Goal: Task Accomplishment & Management: Manage account settings

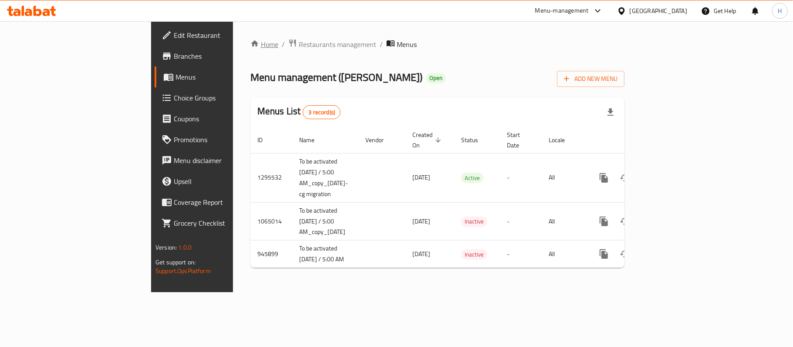
click at [250, 44] on link "Home" at bounding box center [264, 44] width 28 height 10
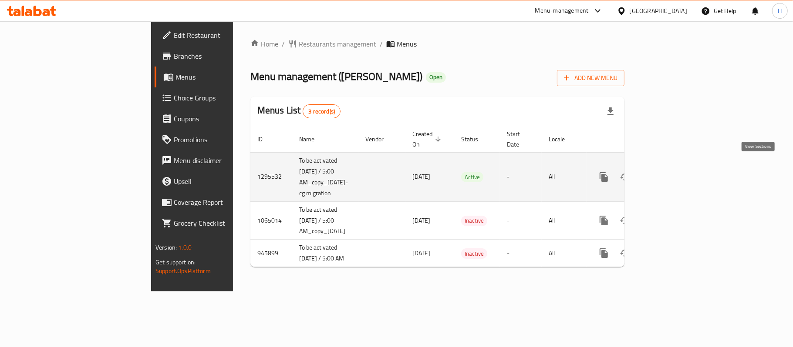
click at [672, 172] on icon "enhanced table" at bounding box center [666, 177] width 10 height 10
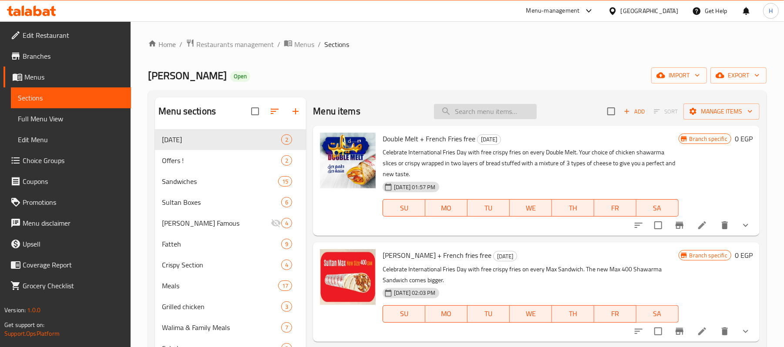
click at [469, 111] on input "search" at bounding box center [485, 111] width 103 height 15
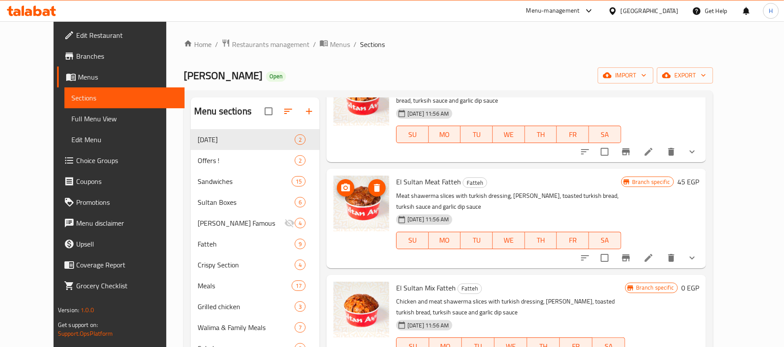
scroll to position [150, 0]
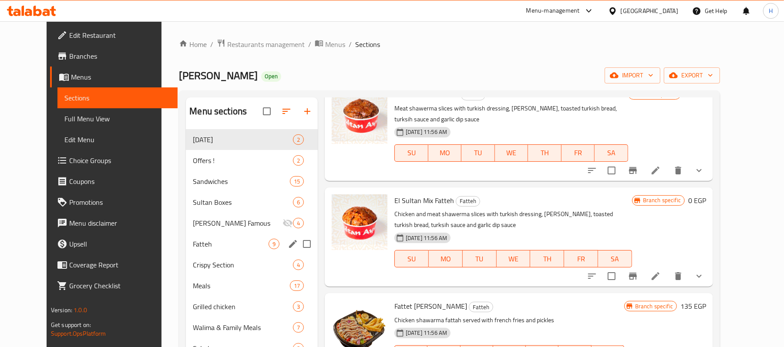
type input "fatte"
click at [199, 244] on span "Fatteh" at bounding box center [231, 244] width 76 height 10
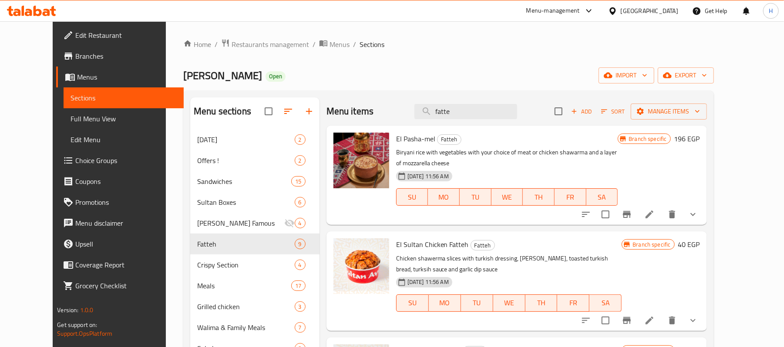
click at [474, 253] on p "Chicken shawerma slices with turkish dressing, briani rice, toasted turkish bre…" at bounding box center [509, 264] width 226 height 22
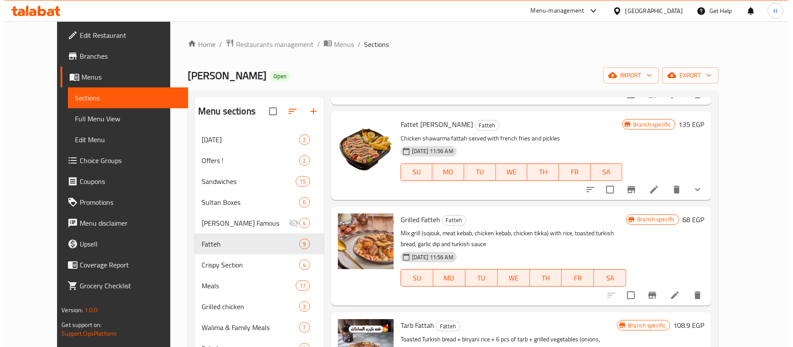
scroll to position [550, 0]
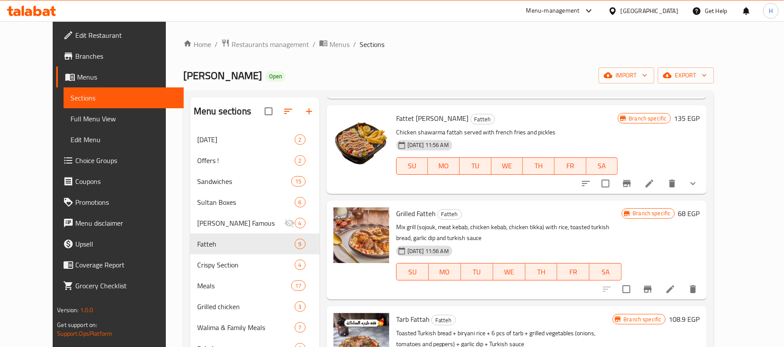
click at [653, 284] on icon "Branch-specific-item" at bounding box center [647, 289] width 10 height 10
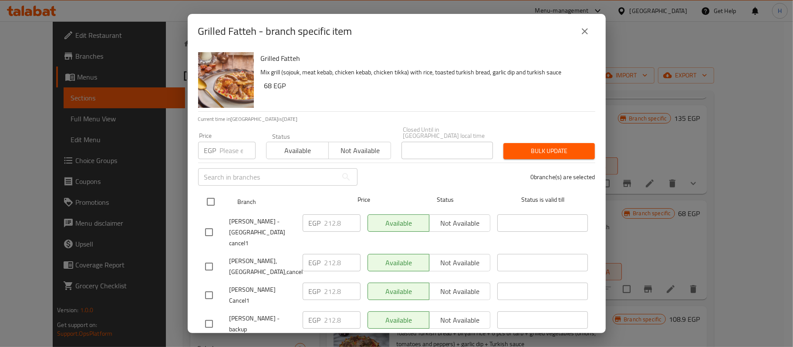
drag, startPoint x: 208, startPoint y: 190, endPoint x: 215, endPoint y: 157, distance: 33.8
click at [209, 193] on input "checkbox" at bounding box center [211, 202] width 18 height 18
checkbox input "true"
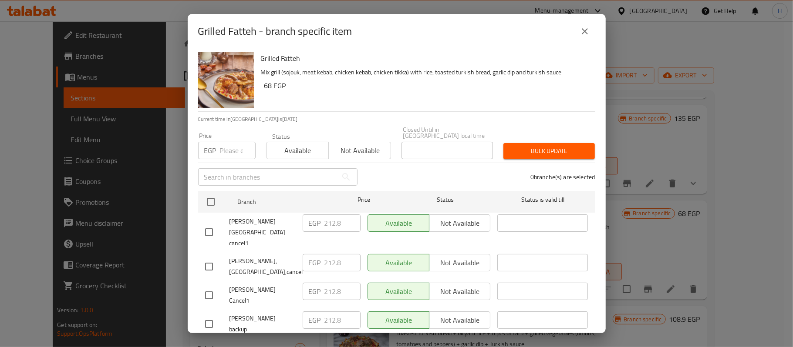
checkbox input "true"
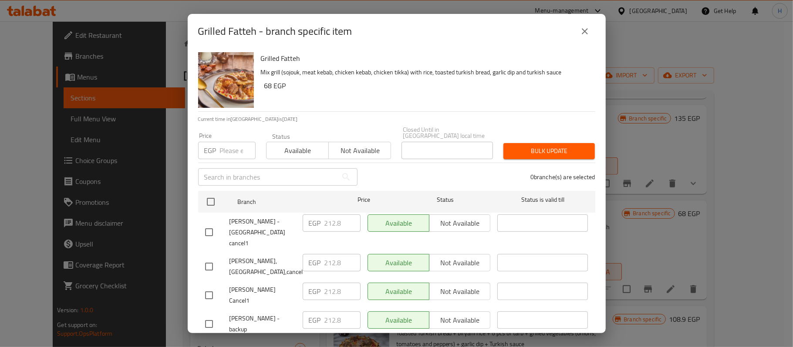
checkbox input "true"
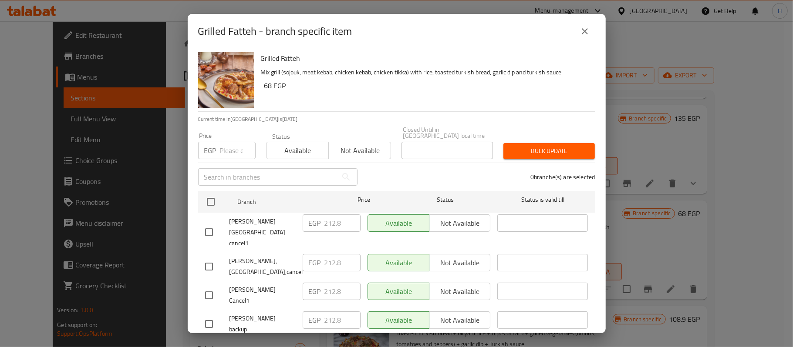
checkbox input "true"
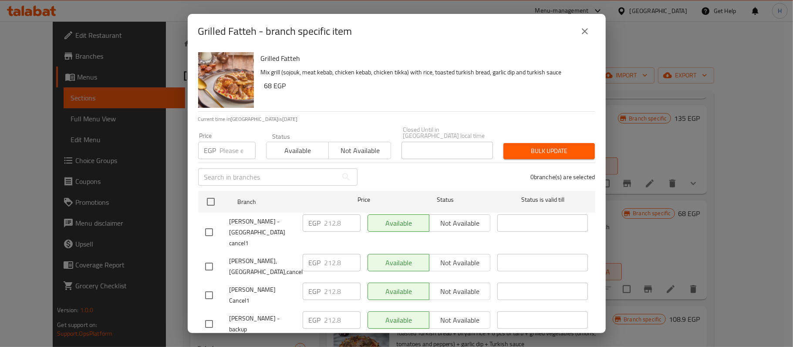
checkbox input "true"
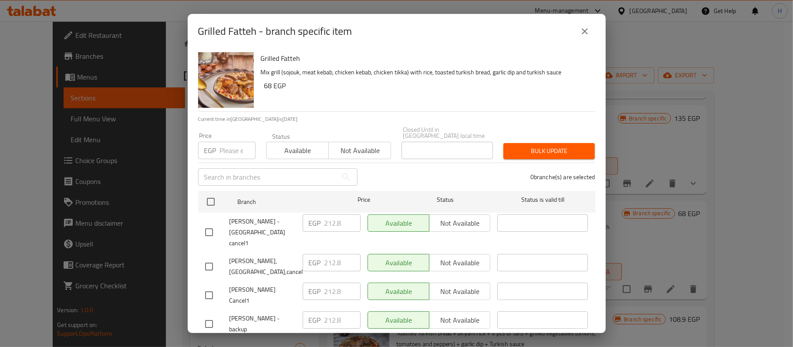
checkbox input "true"
click at [225, 142] on input "number" at bounding box center [238, 150] width 36 height 17
paste input "217.50"
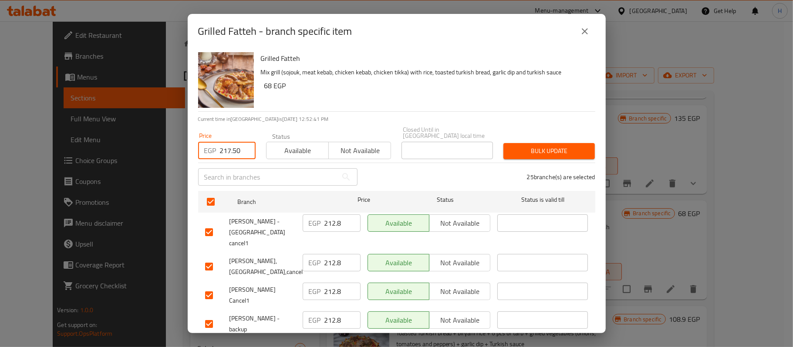
type input "217.50"
click at [343, 90] on h6 "68 EGP" at bounding box center [426, 86] width 324 height 12
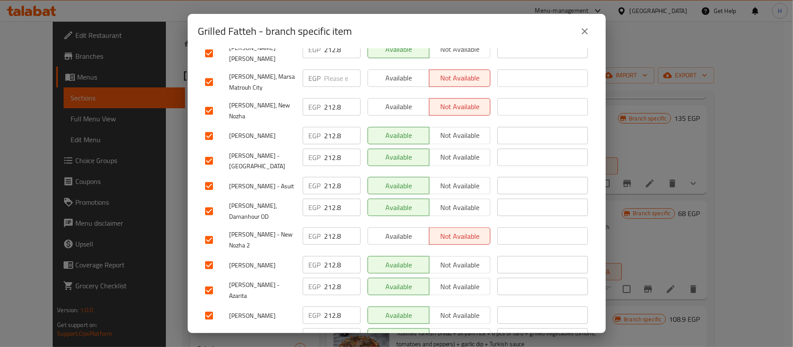
checkbox input "false"
click at [273, 311] on span "[PERSON_NAME] - Glim" at bounding box center [262, 316] width 66 height 11
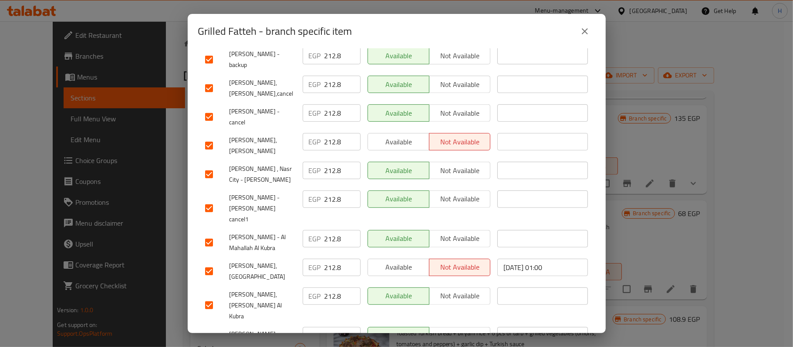
scroll to position [261, 0]
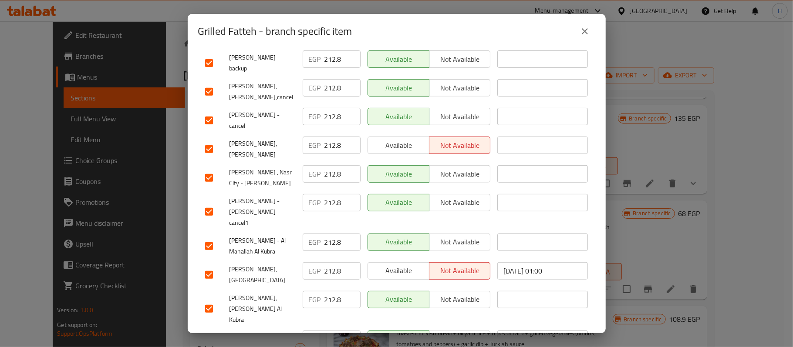
click at [586, 31] on icon "close" at bounding box center [584, 31] width 10 height 10
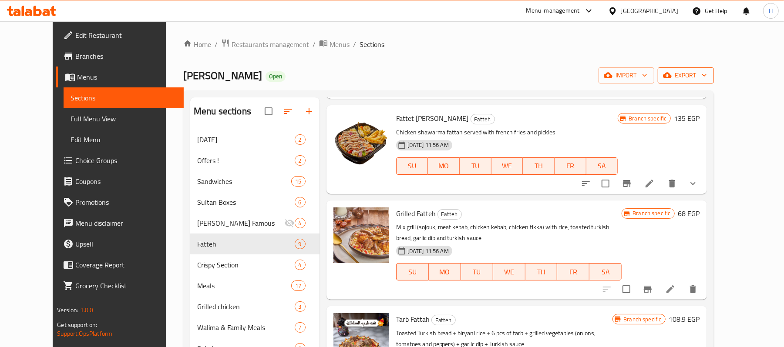
click at [707, 76] on span "export" at bounding box center [686, 75] width 42 height 11
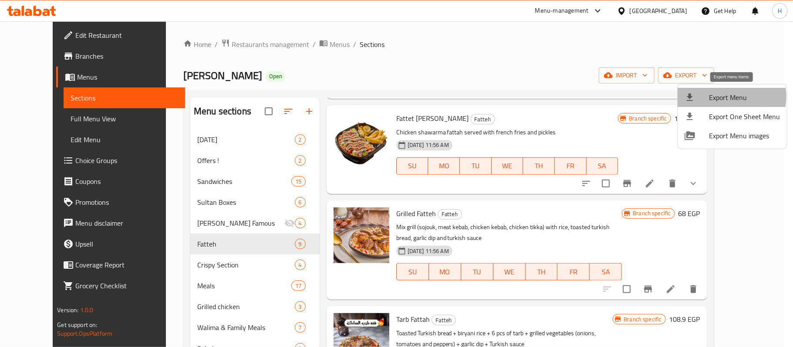
click at [729, 97] on span "Export Menu" at bounding box center [744, 97] width 71 height 10
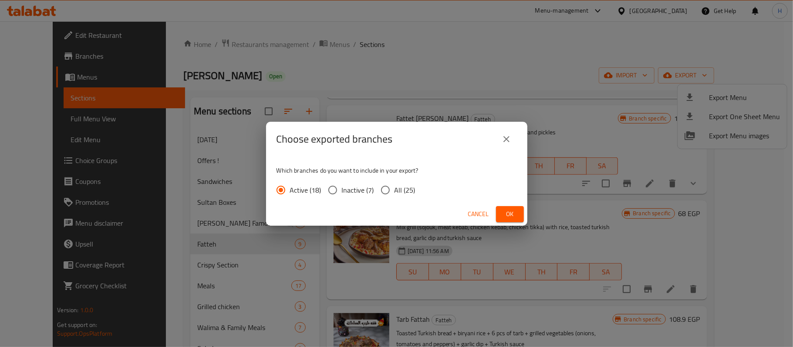
click at [401, 194] on span "All (25)" at bounding box center [404, 190] width 21 height 10
click at [394, 194] on input "All (25)" at bounding box center [385, 190] width 18 height 18
radio input "true"
click at [508, 221] on button "Ok" at bounding box center [510, 214] width 28 height 16
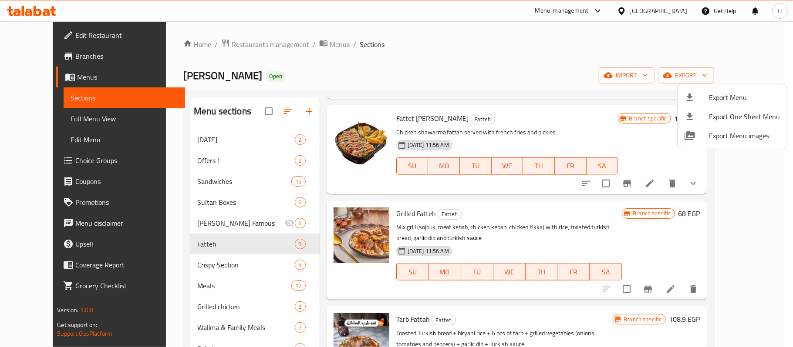
click at [582, 215] on div at bounding box center [396, 173] width 793 height 347
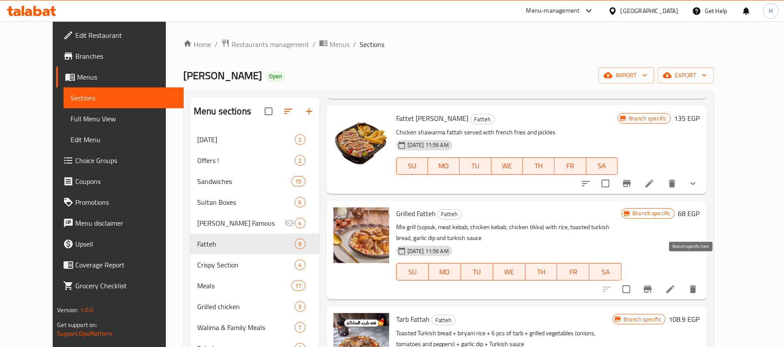
click at [652, 286] on icon "Branch-specific-item" at bounding box center [648, 289] width 8 height 7
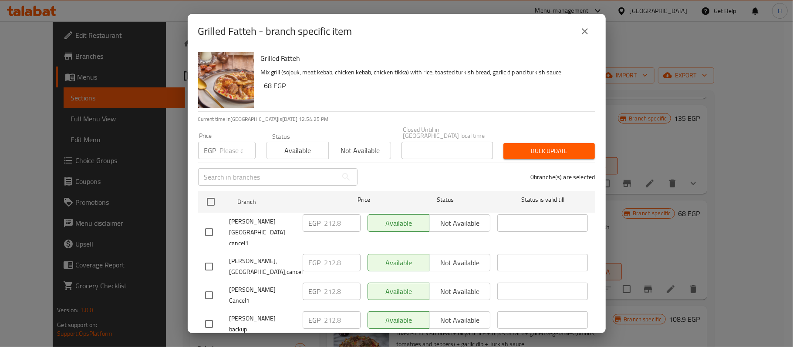
click at [228, 146] on input "number" at bounding box center [238, 150] width 36 height 17
paste input "217.50"
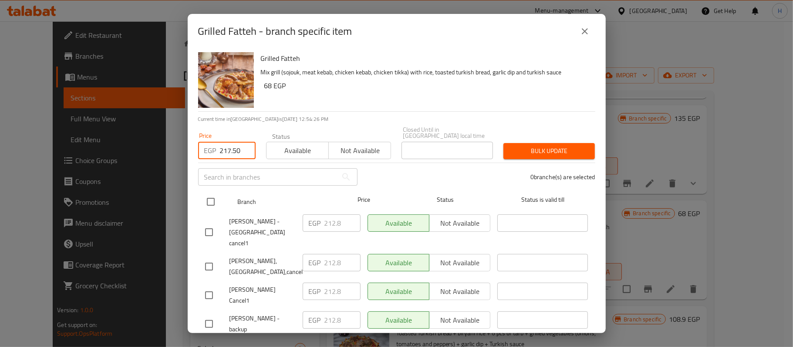
type input "217.50"
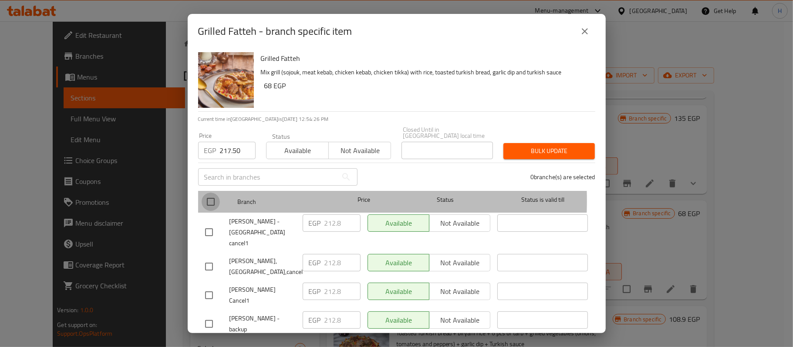
click at [209, 194] on input "checkbox" at bounding box center [211, 202] width 18 height 18
checkbox input "true"
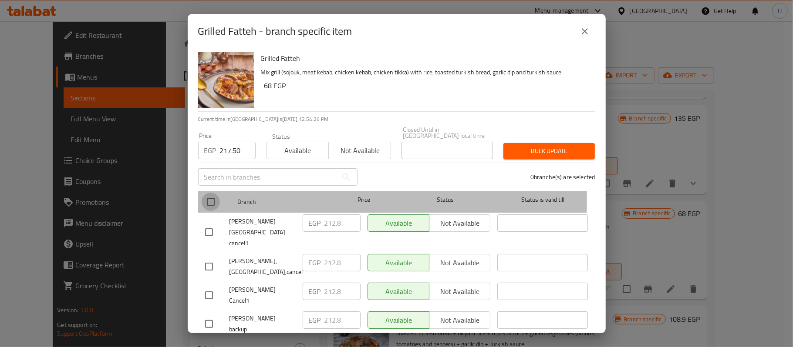
checkbox input "true"
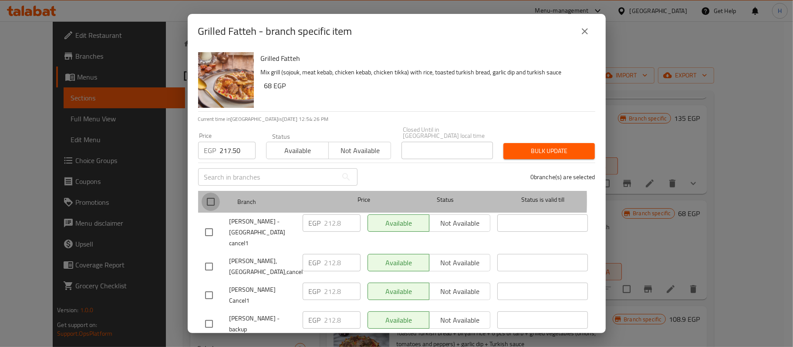
checkbox input "true"
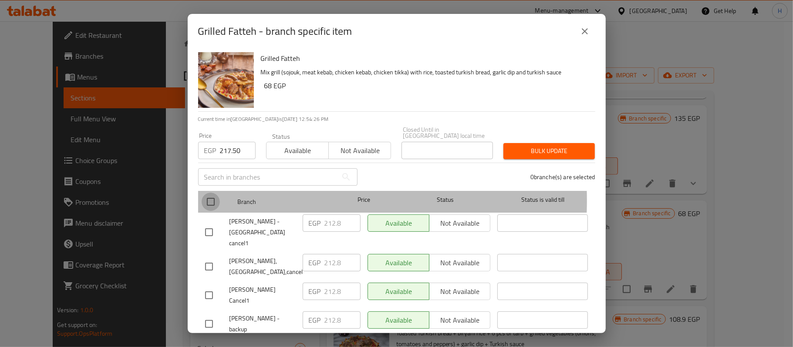
checkbox input "true"
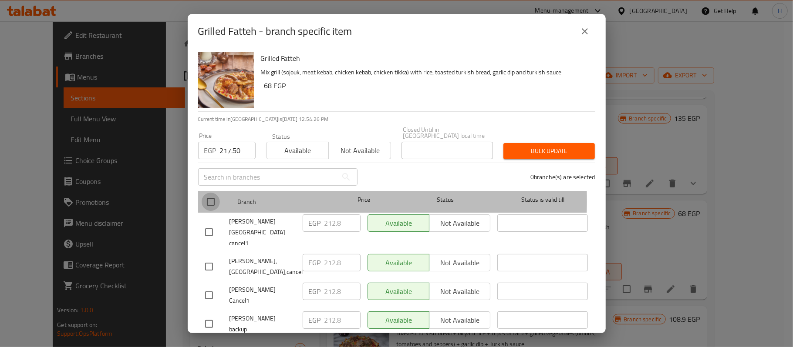
checkbox input "true"
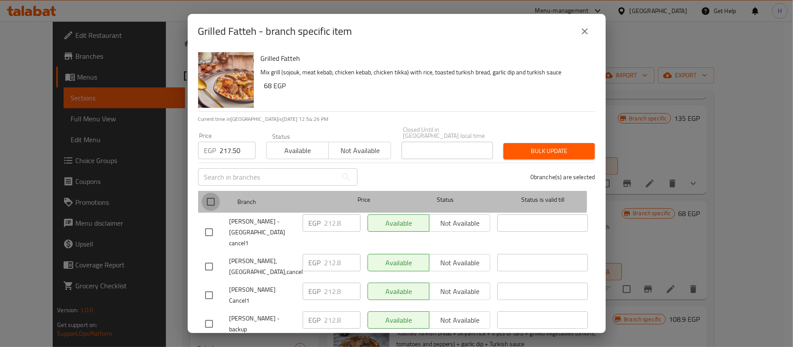
checkbox input "true"
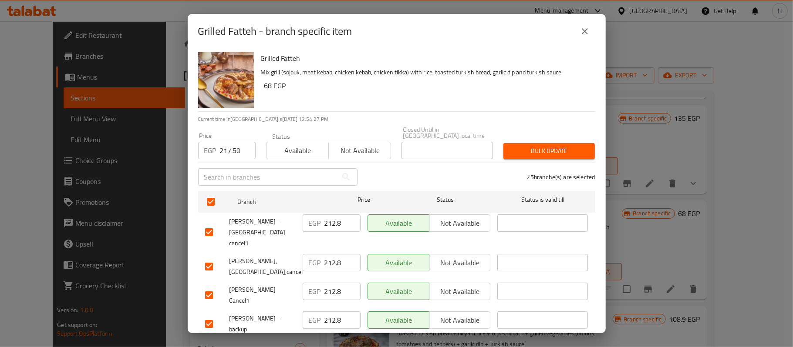
click at [347, 108] on div "Grilled Fatteh Mix grill (sojouk, meat kebab, chicken kebab, chicken tikka) wit…" at bounding box center [424, 80] width 334 height 63
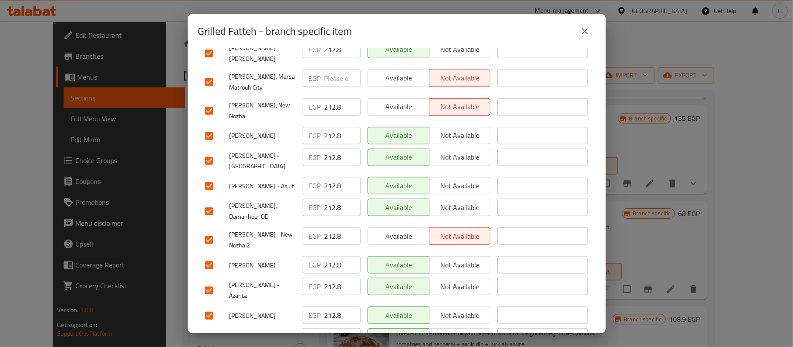
checkbox input "false"
click at [260, 311] on span "Sultan Ayub - Glim" at bounding box center [262, 316] width 66 height 11
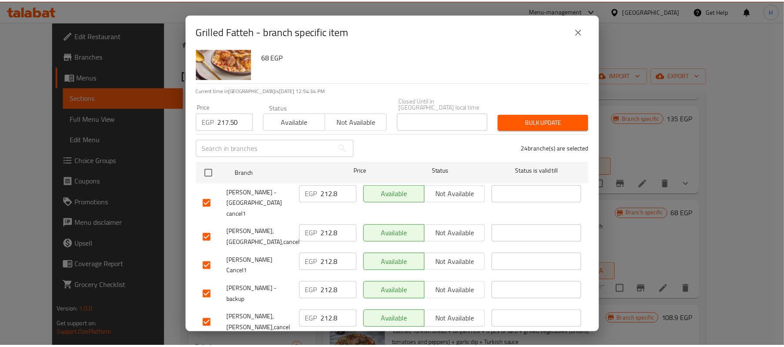
scroll to position [0, 0]
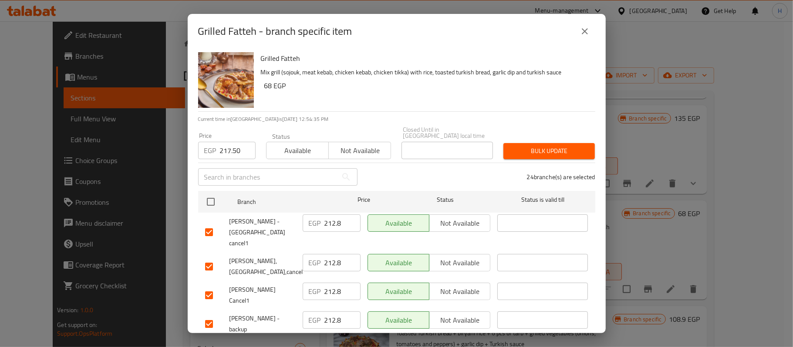
click at [548, 146] on span "Bulk update" at bounding box center [548, 151] width 77 height 11
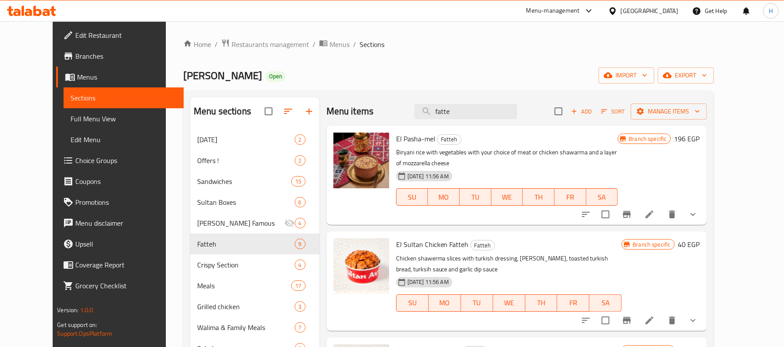
click at [470, 253] on p "Chicken shawerma slices with turkish dressing, briani rice, toasted turkish bre…" at bounding box center [509, 264] width 226 height 22
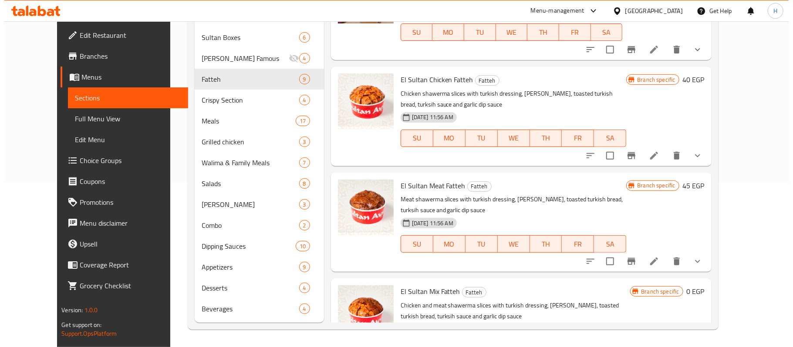
scroll to position [550, 0]
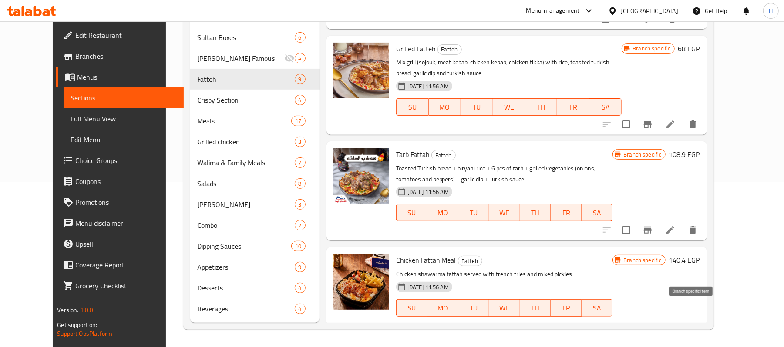
click at [652, 331] on icon "Branch-specific-item" at bounding box center [648, 334] width 8 height 7
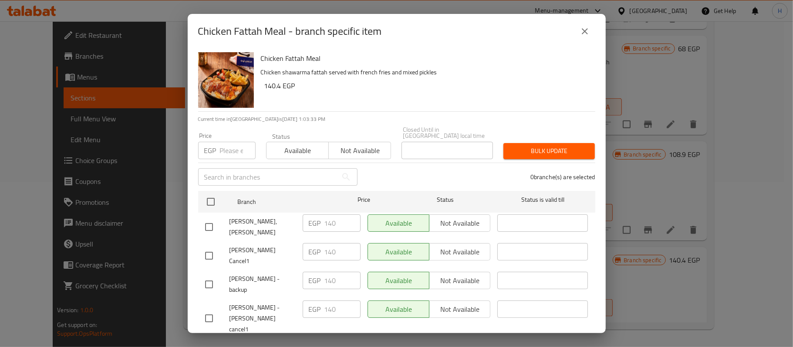
click at [218, 146] on div "EGP Price" at bounding box center [226, 150] width 57 height 17
paste input "143.00"
type input "143.00"
click at [215, 193] on input "checkbox" at bounding box center [211, 202] width 18 height 18
checkbox input "true"
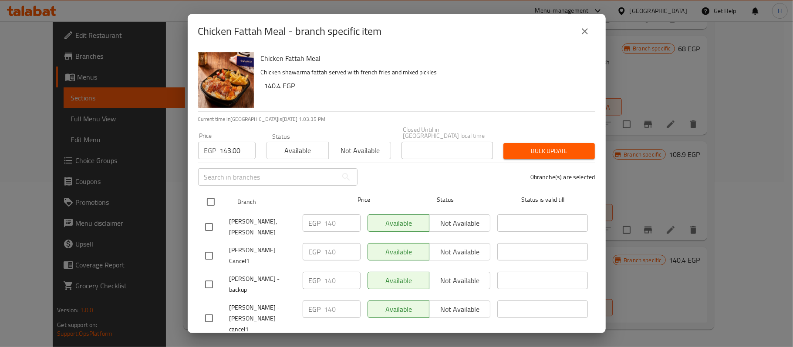
checkbox input "true"
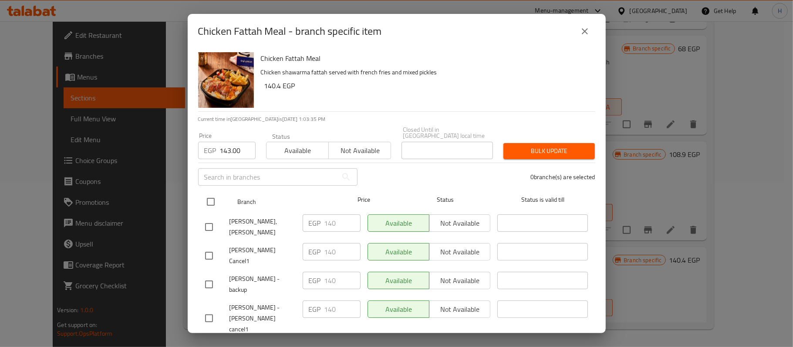
checkbox input "true"
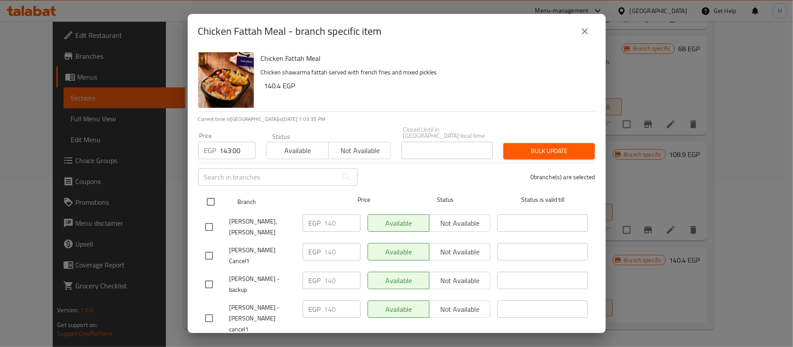
checkbox input "true"
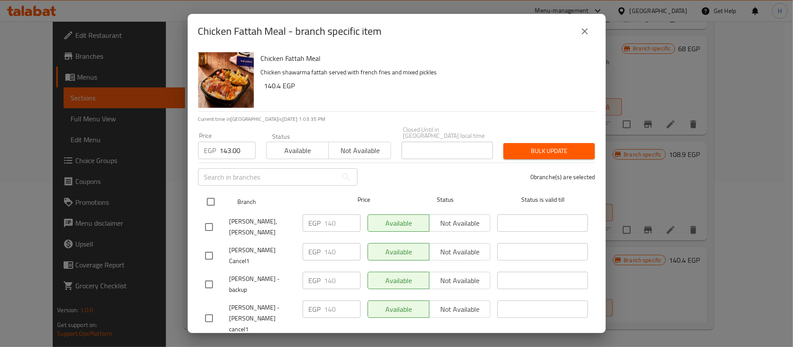
checkbox input "true"
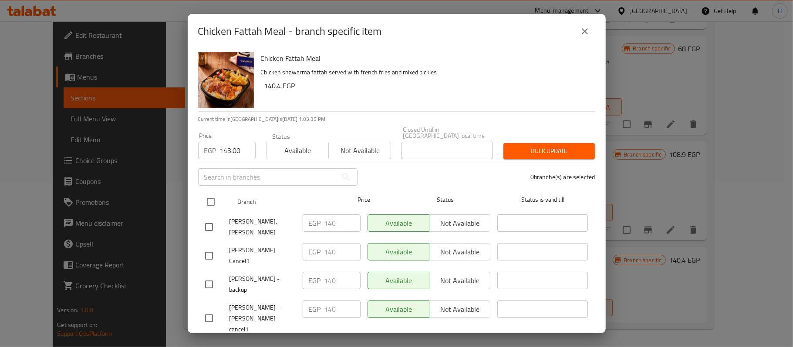
checkbox input "true"
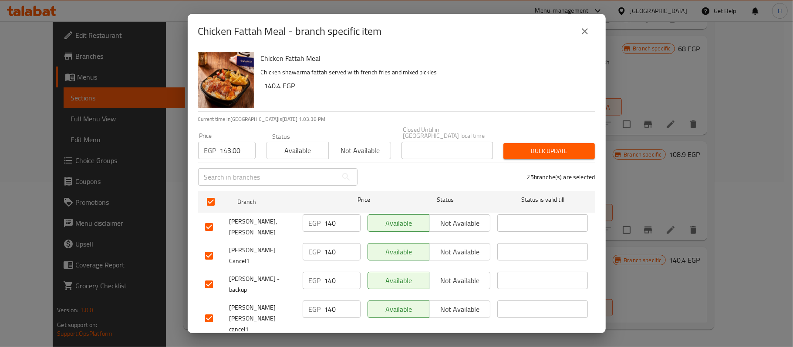
scroll to position [551, 0]
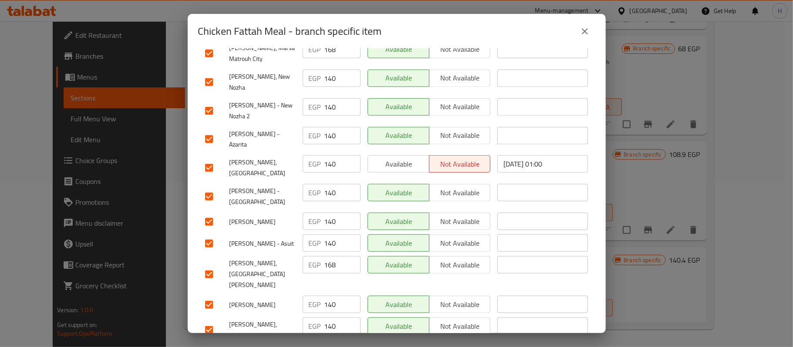
click at [211, 265] on input "checkbox" at bounding box center [209, 274] width 18 height 18
checkbox input "false"
click at [248, 258] on span "Sultan Ayoub, Golf Porto Marina" at bounding box center [262, 274] width 66 height 33
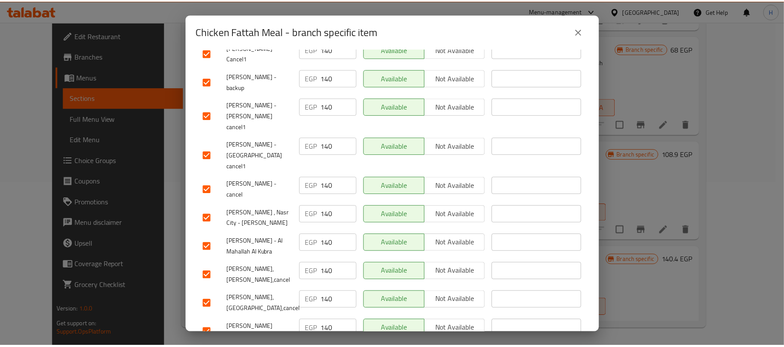
scroll to position [0, 0]
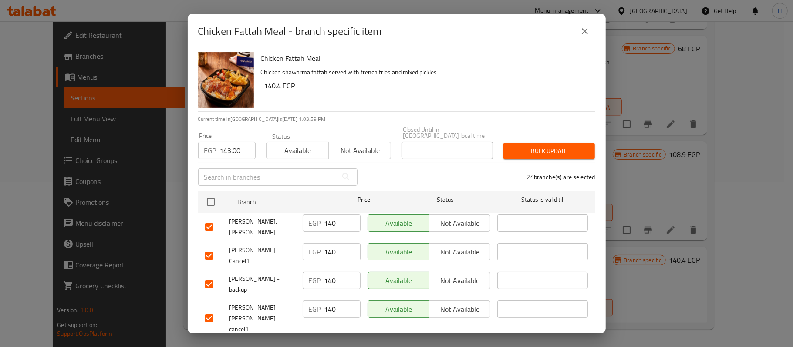
click at [563, 146] on span "Bulk update" at bounding box center [548, 151] width 77 height 11
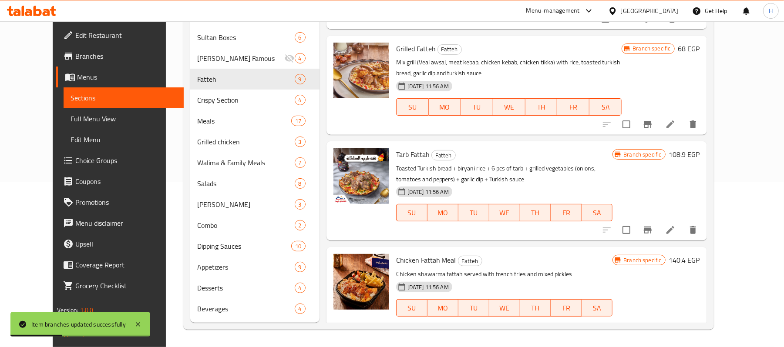
click at [425, 254] on span "Chicken Fattah Meal" at bounding box center [426, 260] width 60 height 13
drag, startPoint x: 386, startPoint y: 253, endPoint x: 449, endPoint y: 252, distance: 63.5
click at [449, 269] on p "Chicken shawarma fattah served with french fries and mixed pickles" at bounding box center [504, 274] width 217 height 11
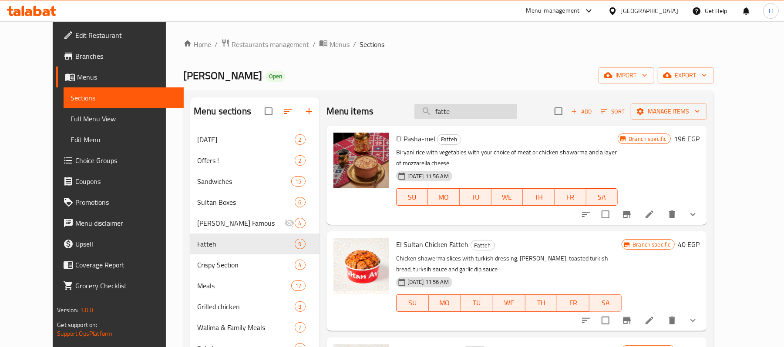
click at [471, 108] on input "fatte" at bounding box center [465, 111] width 103 height 15
paste input "Meat Rozo"
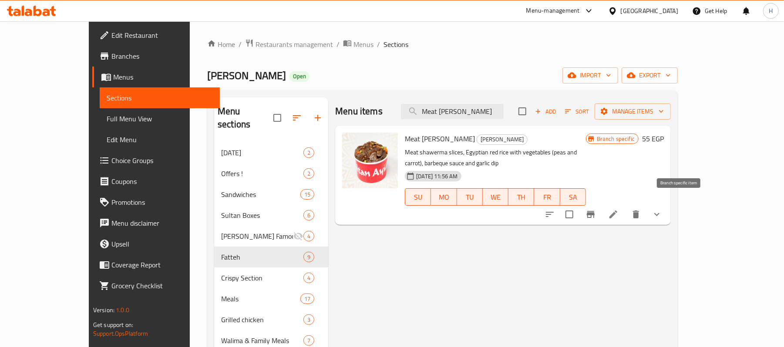
type input "Meat Rozo"
click at [596, 209] on icon "Branch-specific-item" at bounding box center [590, 214] width 10 height 10
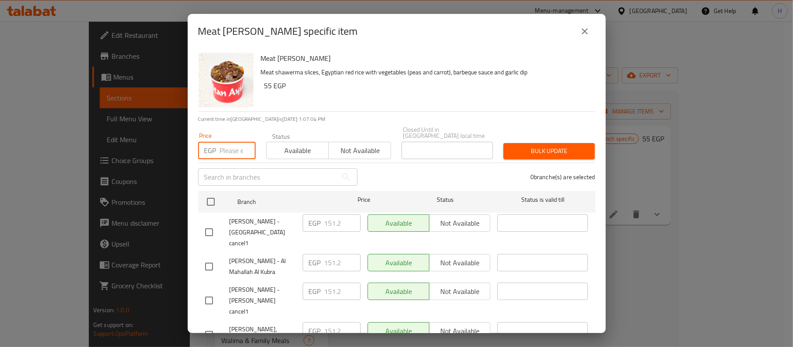
click at [234, 144] on input "number" at bounding box center [238, 150] width 36 height 17
paste input "103.00"
type input "103.00"
click at [211, 193] on input "checkbox" at bounding box center [211, 202] width 18 height 18
checkbox input "true"
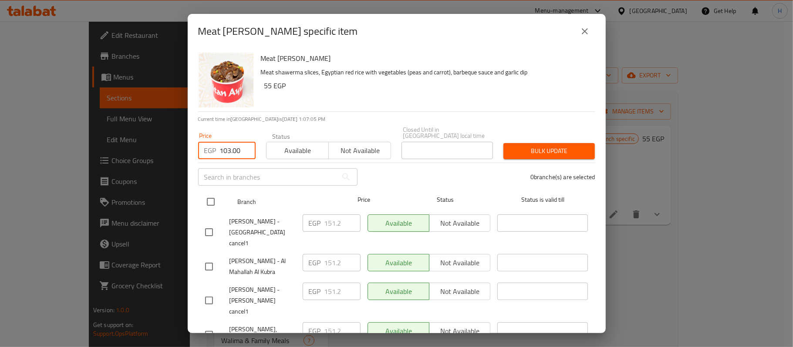
checkbox input "true"
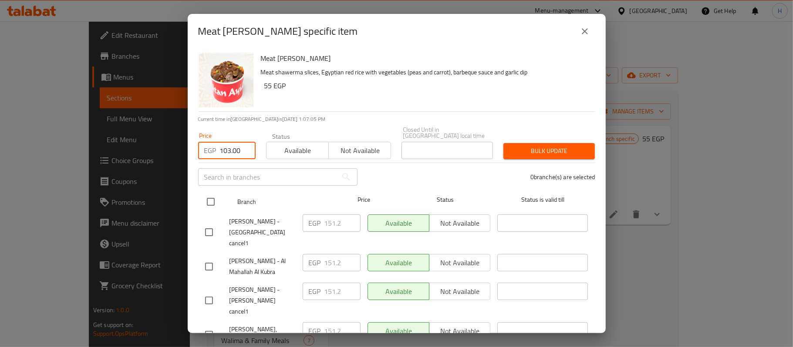
checkbox input "true"
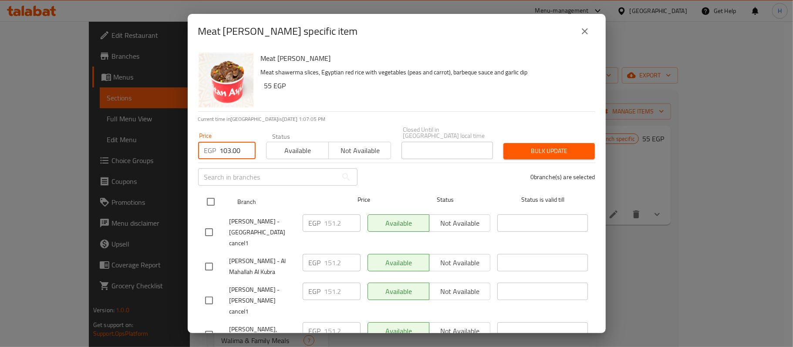
checkbox input "true"
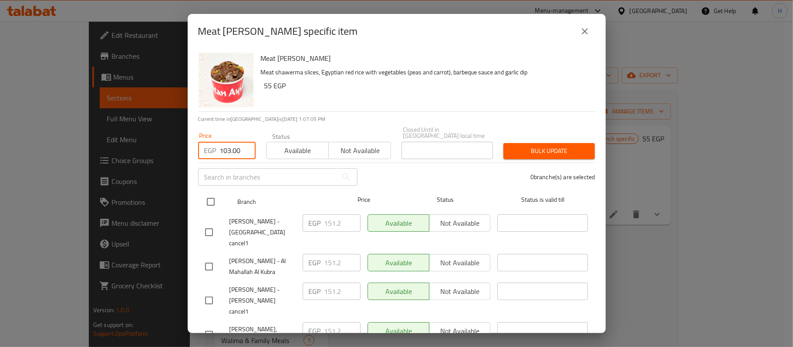
checkbox input "true"
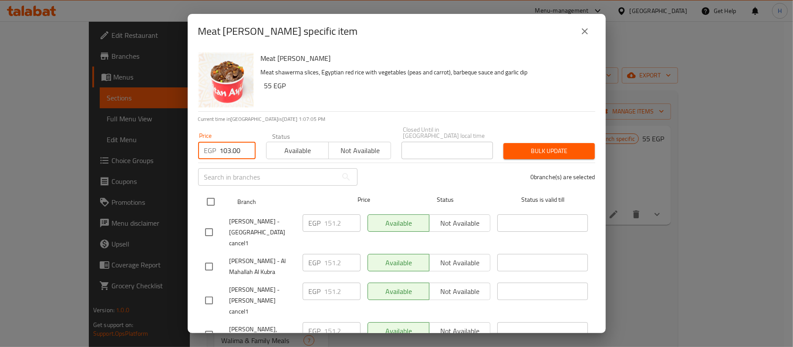
checkbox input "true"
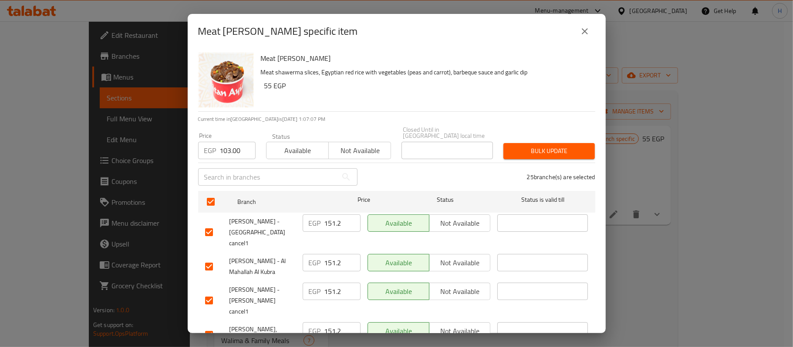
scroll to position [551, 0]
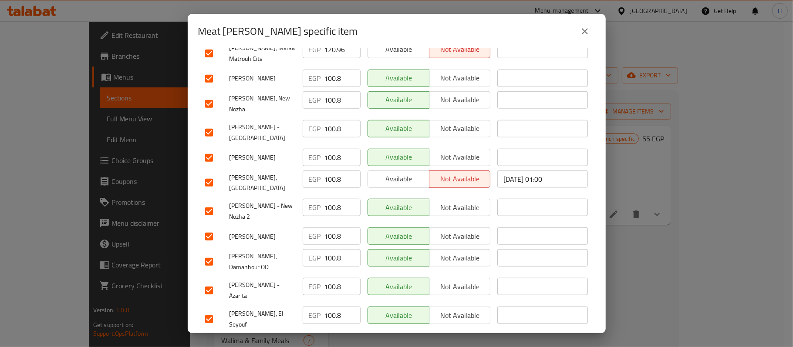
checkbox input "false"
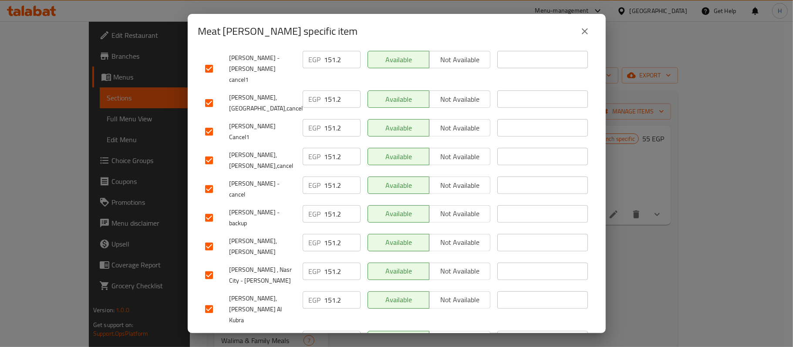
scroll to position [0, 0]
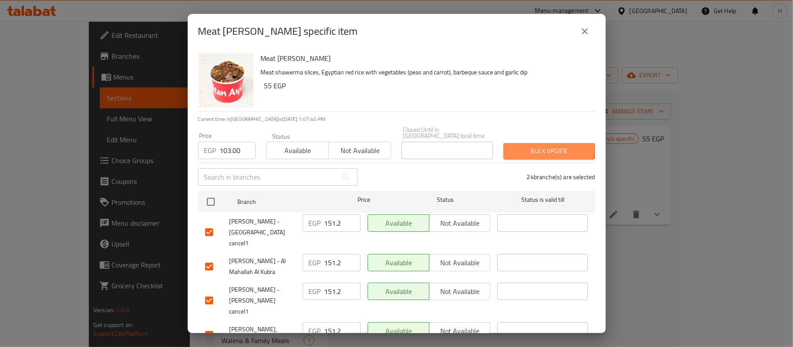
click at [510, 146] on span "Bulk update" at bounding box center [548, 151] width 77 height 11
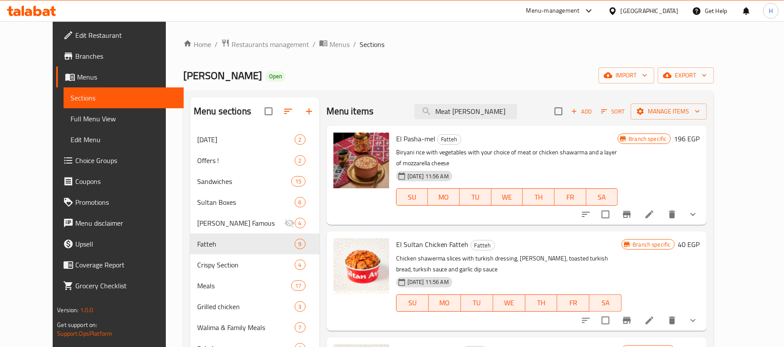
drag, startPoint x: 486, startPoint y: 115, endPoint x: 406, endPoint y: 114, distance: 80.1
click at [406, 114] on div "Menu items Meat Rozo Add Sort Manage items" at bounding box center [516, 111] width 380 height 28
click at [478, 110] on input "search" at bounding box center [465, 111] width 103 height 15
paste input "Meat Rozo"
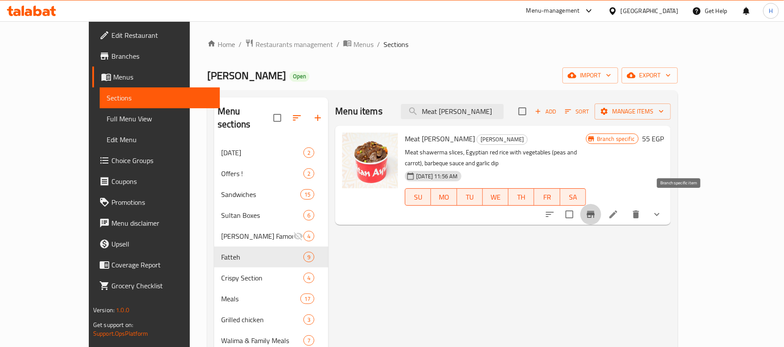
click at [596, 209] on icon "Branch-specific-item" at bounding box center [590, 214] width 10 height 10
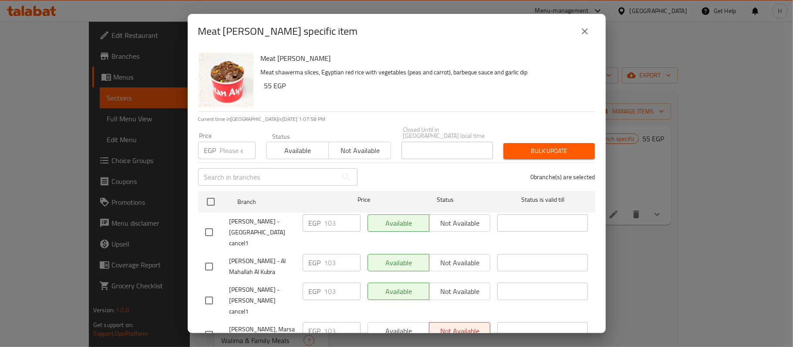
scroll to position [339, 0]
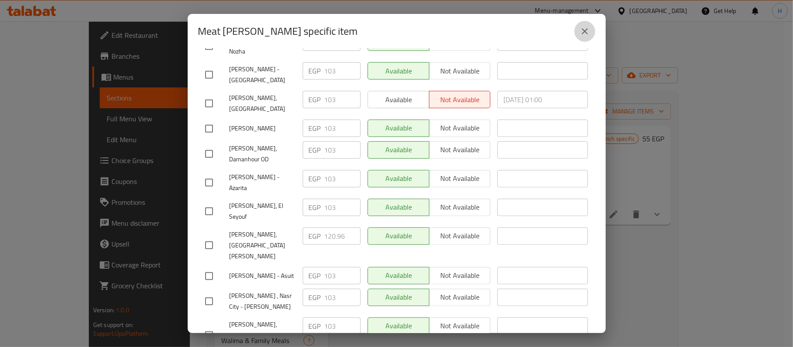
click at [587, 32] on icon "close" at bounding box center [584, 31] width 10 height 10
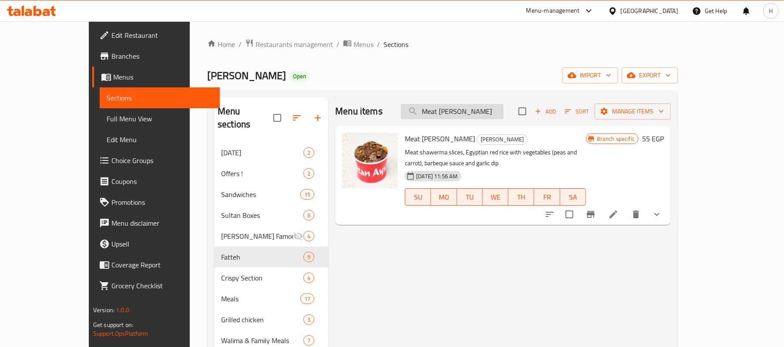
click at [472, 112] on input "Meat Rozo" at bounding box center [452, 111] width 103 height 15
paste input "Fruit sutlag"
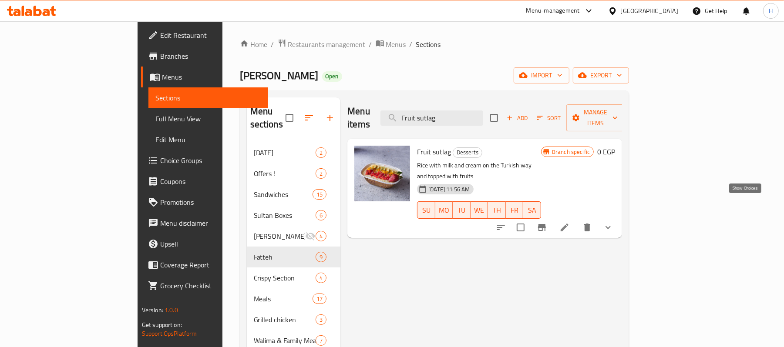
click at [613, 222] on icon "show more" at bounding box center [608, 227] width 10 height 10
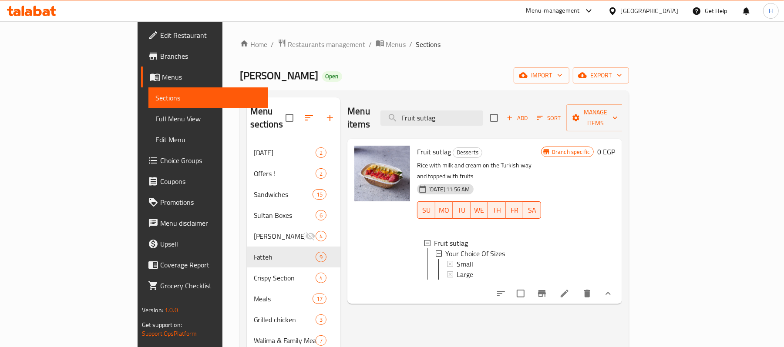
click at [417, 145] on span "Fruit sutlag" at bounding box center [434, 151] width 34 height 13
click at [546, 290] on icon "Branch-specific-item" at bounding box center [542, 293] width 8 height 7
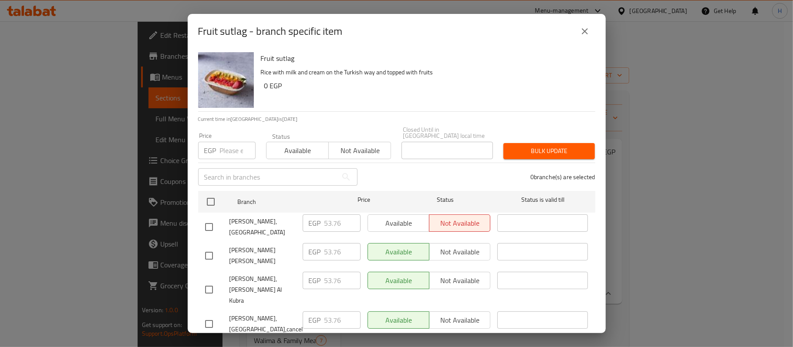
click at [641, 305] on div "Fruit sutlag - branch specific item Fruit sutlag Rice with milk and cream on th…" at bounding box center [396, 173] width 793 height 347
drag, startPoint x: 588, startPoint y: 30, endPoint x: 562, endPoint y: 176, distance: 148.4
click at [588, 30] on icon "close" at bounding box center [584, 31] width 10 height 10
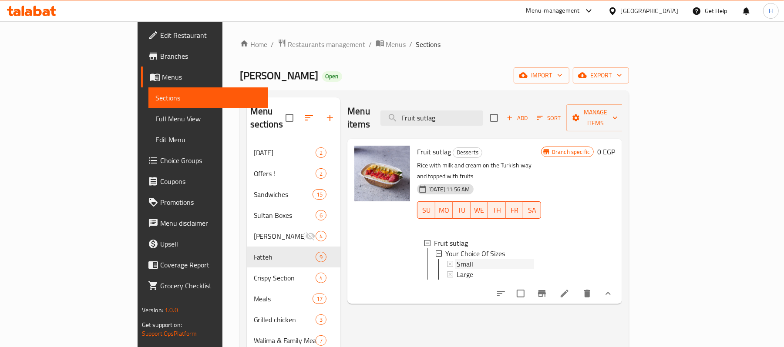
click at [457, 259] on span "Small" at bounding box center [465, 264] width 17 height 10
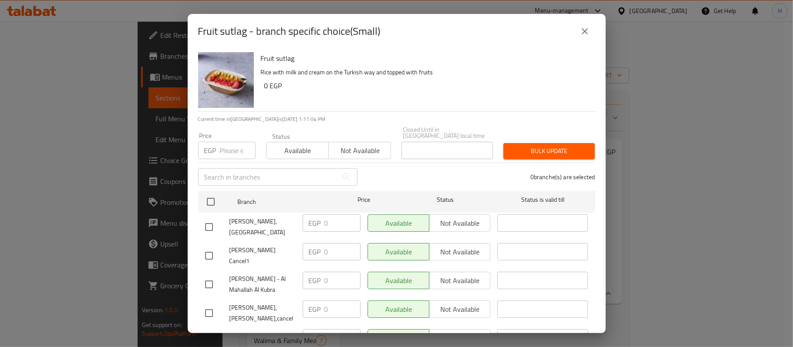
click at [647, 306] on div "Fruit sutlag - branch specific choice(Small) Fruit sutlag Rice with milk and cr…" at bounding box center [396, 173] width 793 height 347
click at [582, 30] on icon "close" at bounding box center [584, 31] width 6 height 6
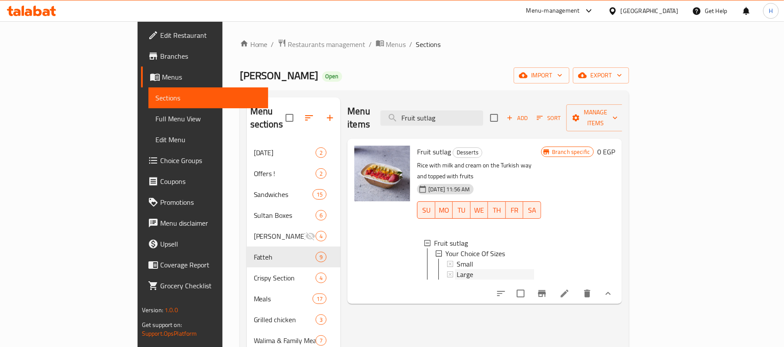
click at [460, 269] on div "Large" at bounding box center [495, 274] width 77 height 10
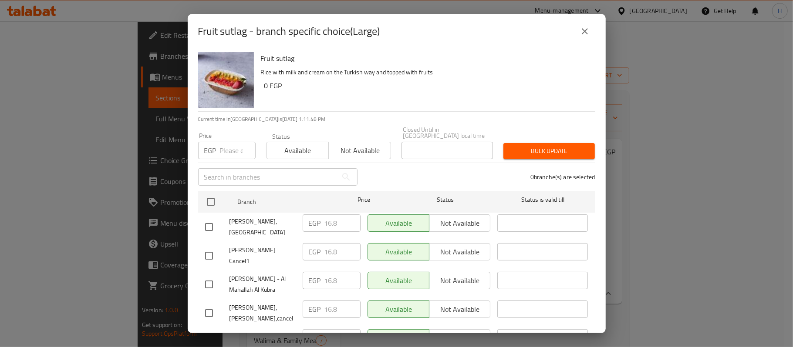
click at [580, 31] on icon "close" at bounding box center [584, 31] width 10 height 10
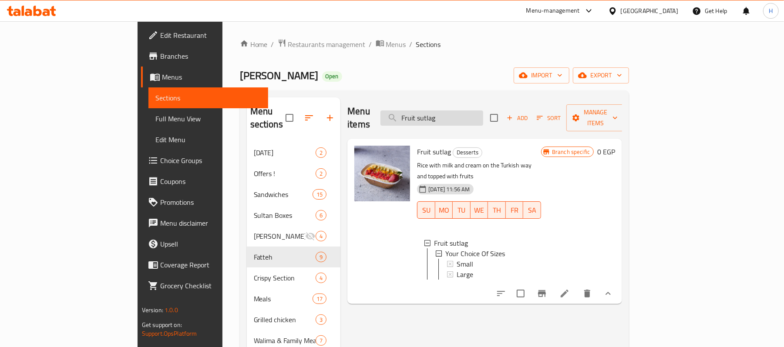
click at [471, 111] on input "Fruit sutlag" at bounding box center [431, 118] width 103 height 15
paste input "and Nuts Sutlag"
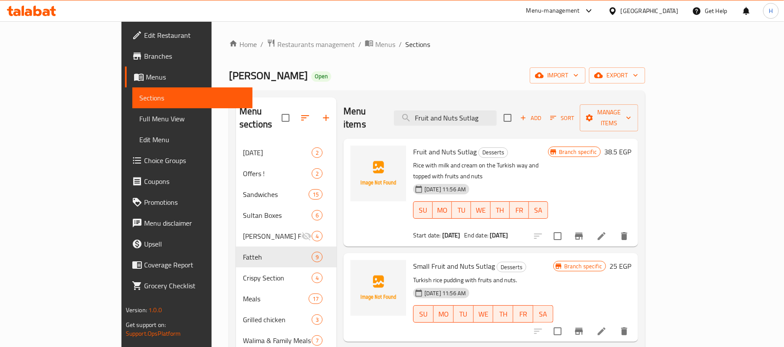
click at [428, 145] on span "Fruit and Nuts Sutlag" at bounding box center [445, 151] width 64 height 13
copy h6 "Fruit and Nuts Sutlag"
click at [497, 111] on input "Fruit and Nuts Sutlag" at bounding box center [445, 118] width 103 height 15
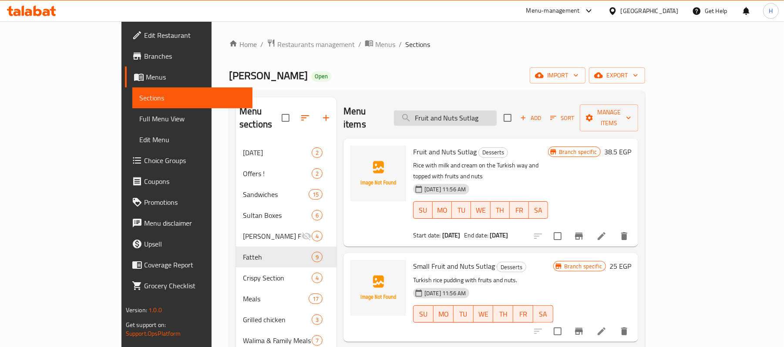
paste input "es lecha cak"
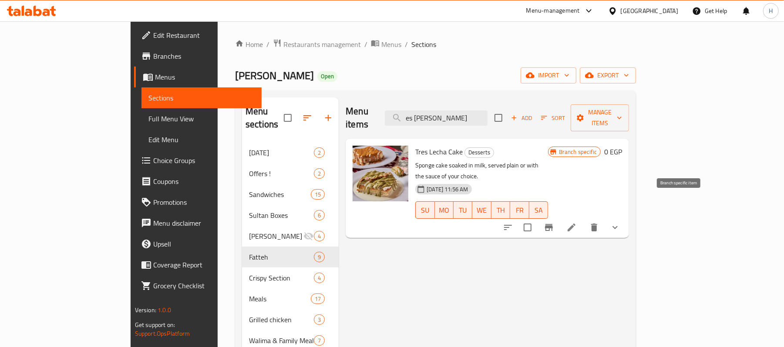
type input "es lecha cak"
click at [554, 222] on icon "Branch-specific-item" at bounding box center [549, 227] width 10 height 10
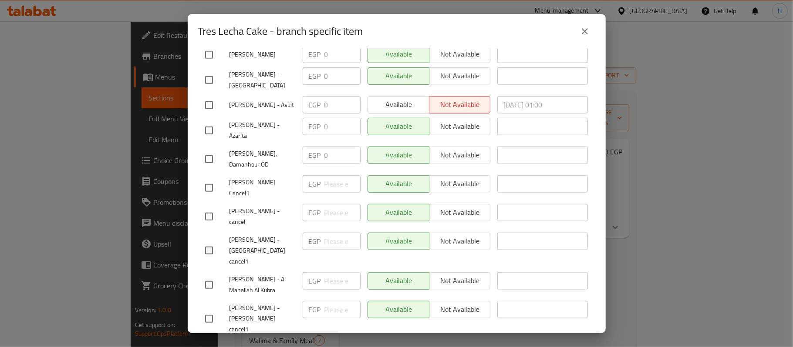
scroll to position [551, 0]
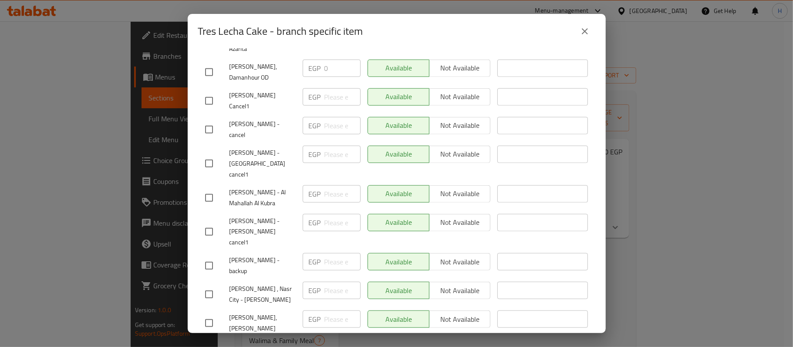
click at [585, 31] on icon "close" at bounding box center [584, 31] width 6 height 6
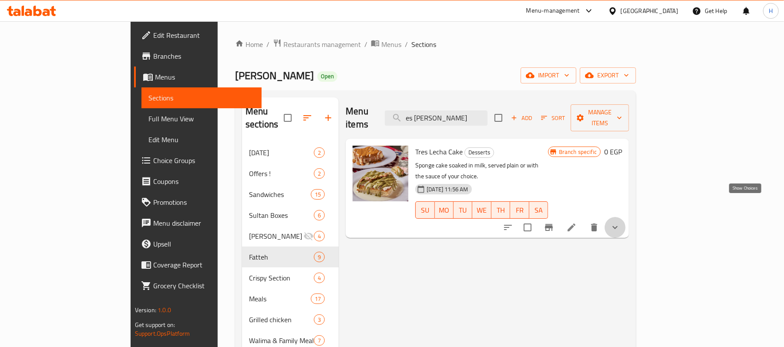
click at [620, 222] on icon "show more" at bounding box center [615, 227] width 10 height 10
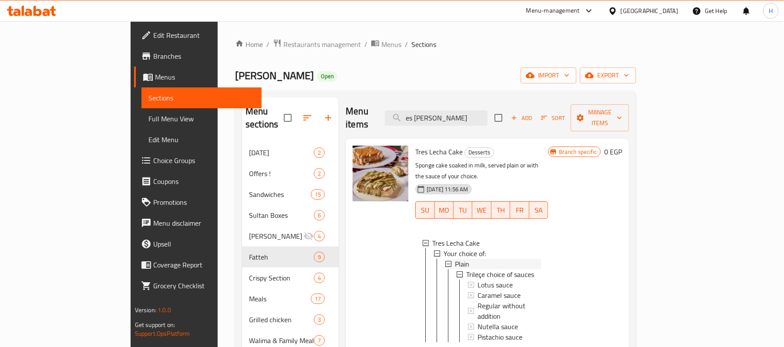
click at [456, 259] on div "Plain" at bounding box center [498, 264] width 86 height 10
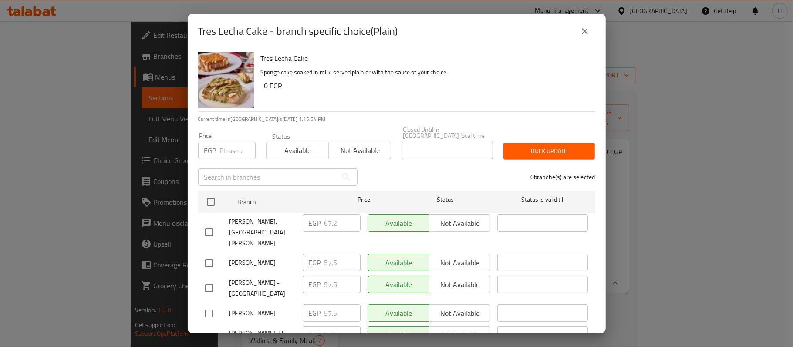
click at [581, 28] on icon "close" at bounding box center [584, 31] width 10 height 10
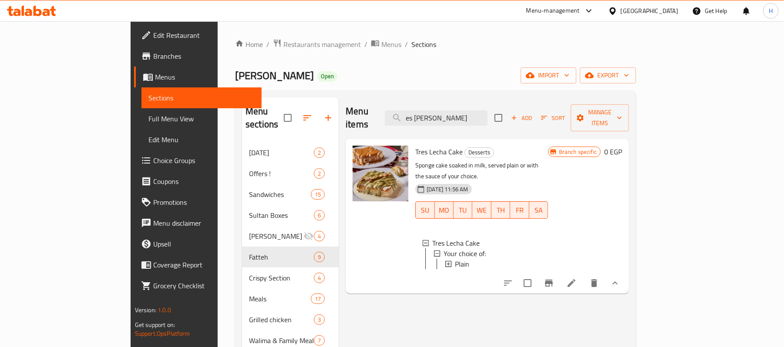
click at [445, 261] on icon at bounding box center [448, 264] width 6 height 6
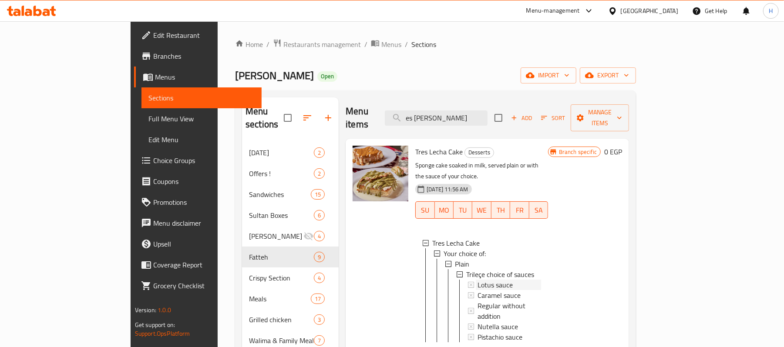
click at [477, 280] on span "Lotus sauce" at bounding box center [494, 285] width 35 height 10
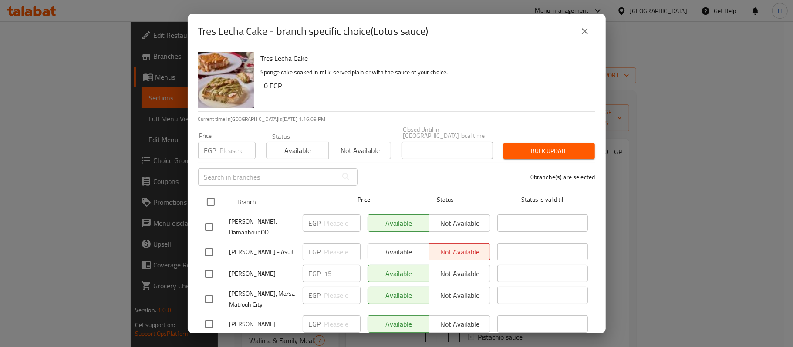
click at [212, 195] on input "checkbox" at bounding box center [211, 202] width 18 height 18
checkbox input "true"
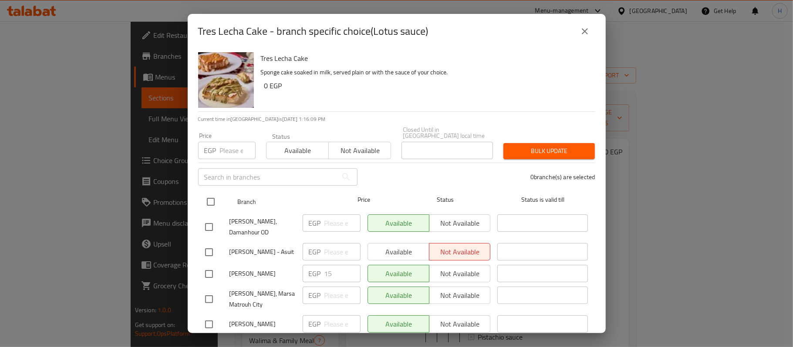
checkbox input "true"
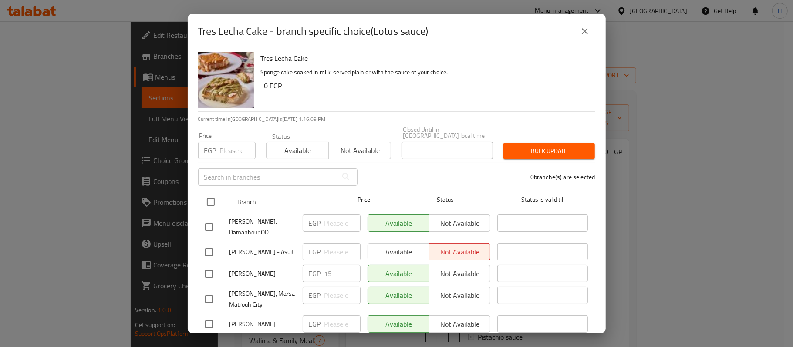
checkbox input "true"
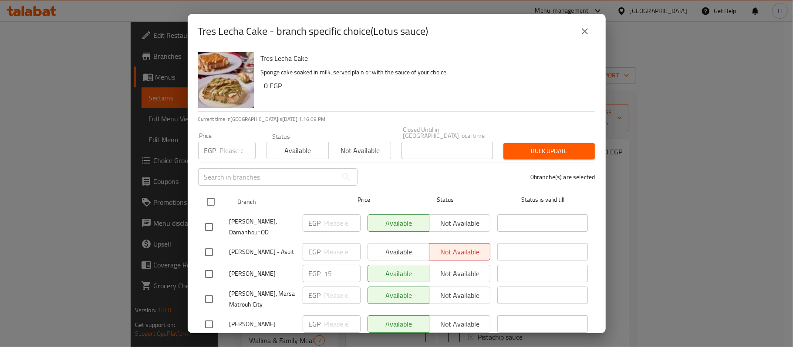
checkbox input "true"
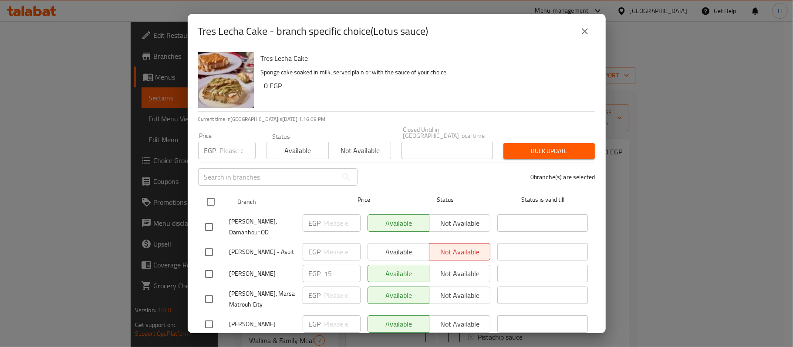
checkbox input "true"
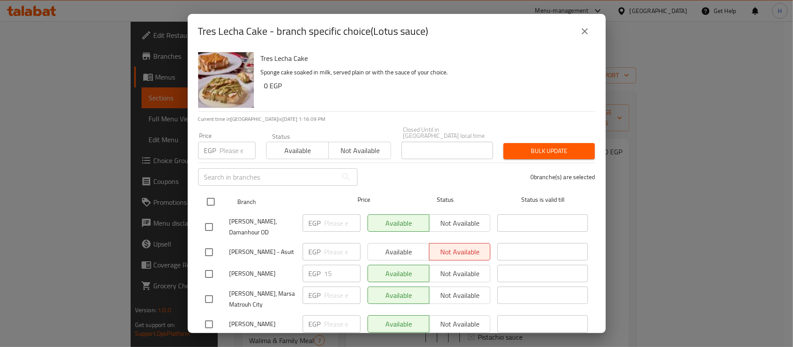
checkbox input "true"
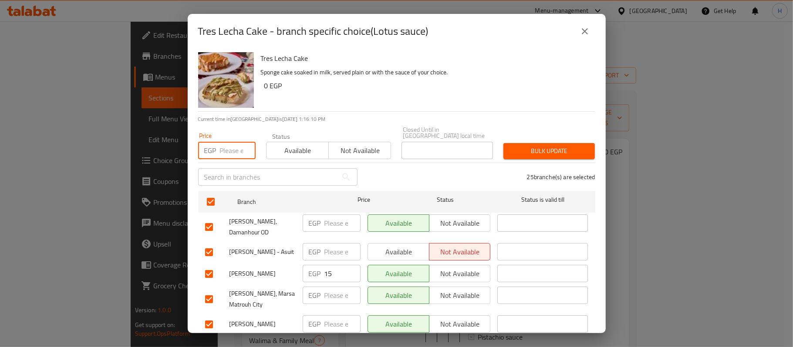
click at [226, 146] on input "number" at bounding box center [238, 150] width 36 height 17
type input "15"
click at [411, 80] on h6 "0 EGP" at bounding box center [426, 86] width 324 height 12
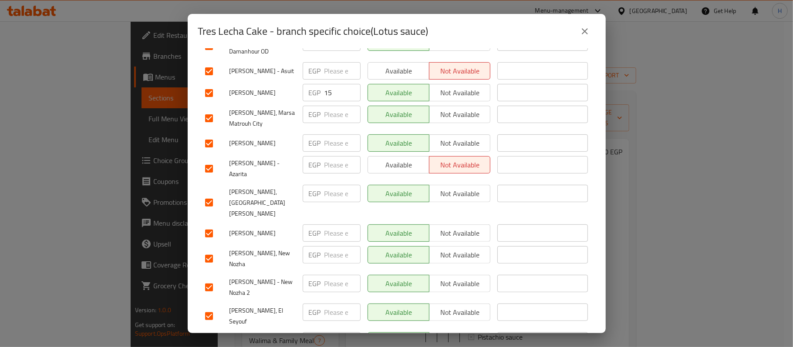
click at [208, 194] on input "checkbox" at bounding box center [209, 203] width 18 height 18
checkbox input "false"
click at [272, 221] on div "Sultan Ayub - Glim" at bounding box center [250, 233] width 97 height 25
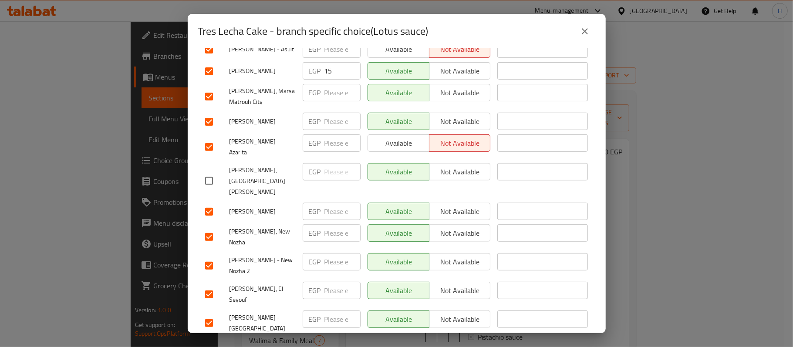
scroll to position [0, 0]
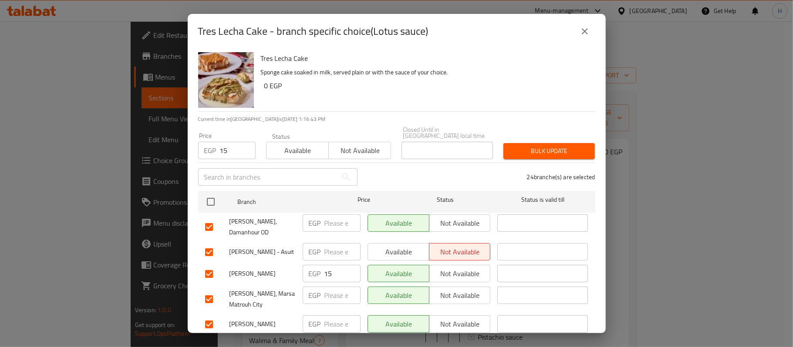
click at [540, 146] on span "Bulk update" at bounding box center [548, 151] width 77 height 11
click at [585, 30] on icon "close" at bounding box center [584, 31] width 6 height 6
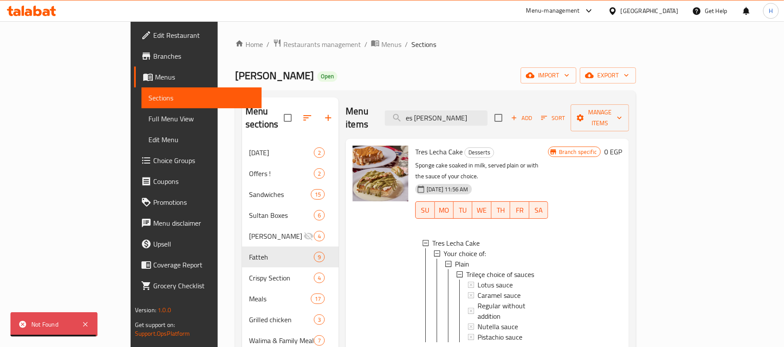
click at [349, 286] on div at bounding box center [380, 252] width 63 height 221
click at [477, 301] on span "Regular without addition" at bounding box center [509, 311] width 64 height 21
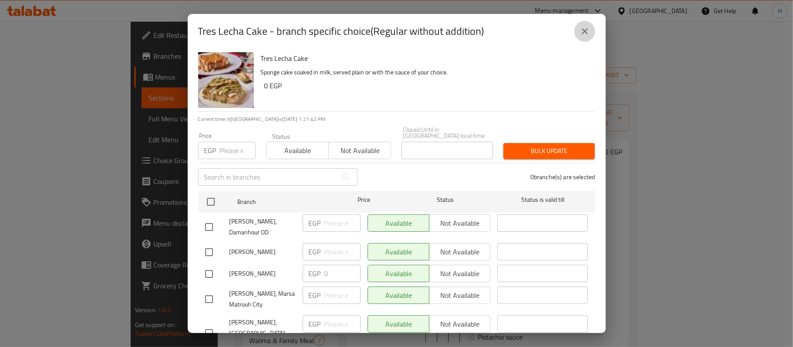
click at [580, 27] on icon "close" at bounding box center [584, 31] width 10 height 10
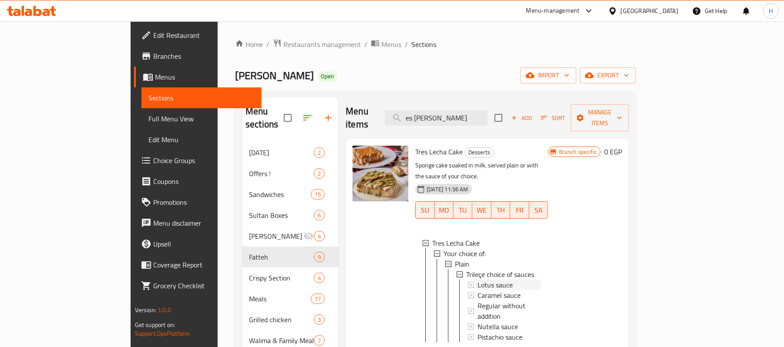
click at [477, 280] on span "Lotus sauce" at bounding box center [494, 285] width 35 height 10
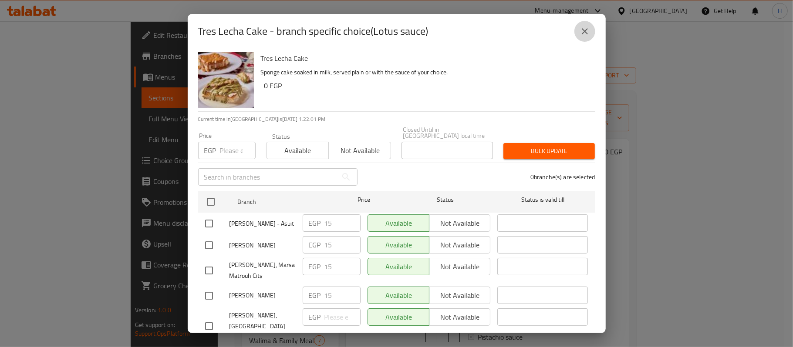
click at [580, 27] on icon "close" at bounding box center [584, 31] width 10 height 10
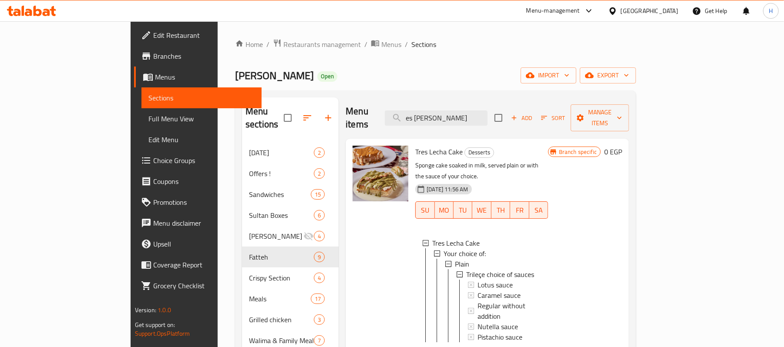
click at [479, 280] on span "Lotus sauce" at bounding box center [494, 285] width 35 height 10
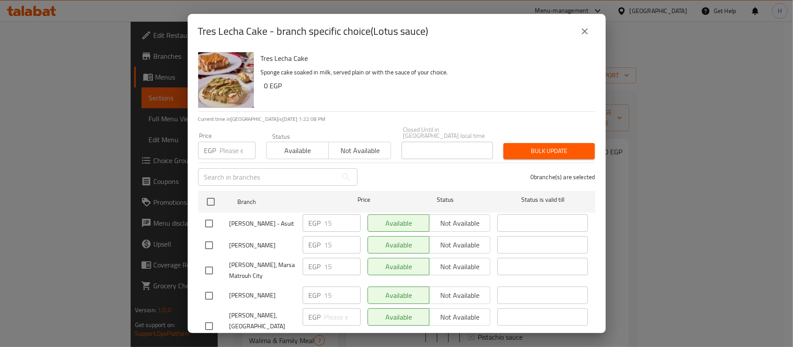
click at [584, 33] on icon "close" at bounding box center [584, 31] width 10 height 10
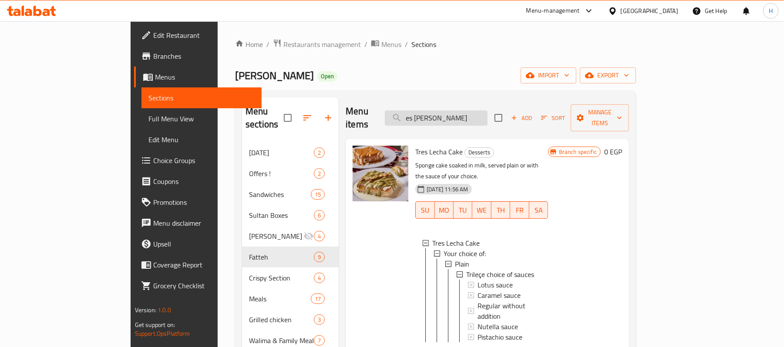
click at [474, 111] on input "es lecha cak" at bounding box center [436, 118] width 103 height 15
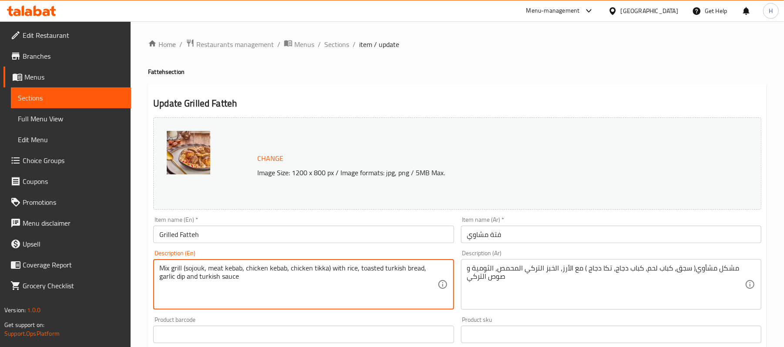
click at [188, 268] on textarea "Mix grill (sojouk, meat kebab, chicken kebab, chicken tikka) with rice, toasted…" at bounding box center [298, 284] width 278 height 41
paste textarea "Awsal"
type textarea "Mix grill (Veal awsal, meat kebab, chicken kebab, chicken tikka) with rice, toa…"
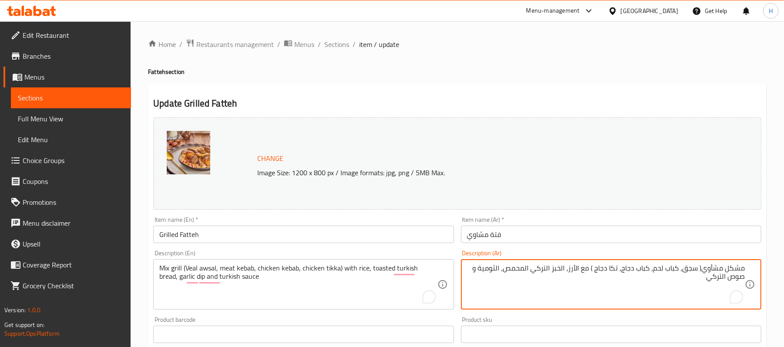
paste textarea "وصال بتلو"
type textarea "مشكل مشأوي( اوصال بتلو، كباب لحم، كباب دجاج، تكا دجاج ) مع الأرز، الخبز التركي …"
click at [509, 234] on input "فتة مشاوي" at bounding box center [611, 234] width 300 height 17
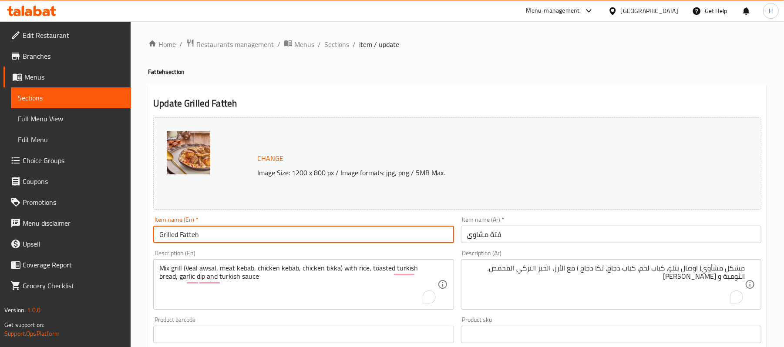
click at [385, 235] on input "Grilled Fatteh" at bounding box center [303, 234] width 300 height 17
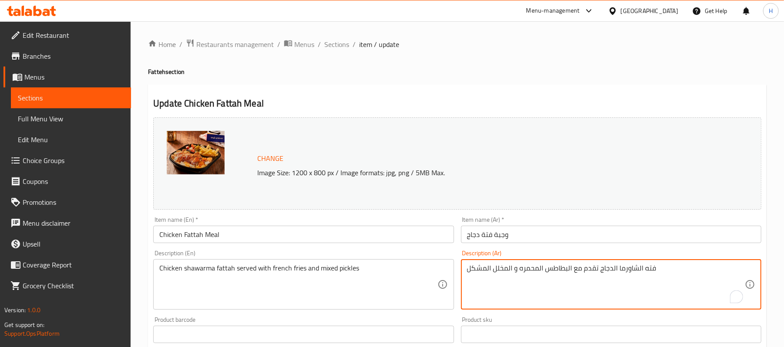
paste textarea "طع دجاج تكا + ارز برياني + بصل وفلفل الوان + سويت شيلي+ ثومية + ( ثومية وبطاطس …"
type textarea "قطع دجاج تكا، ارز برياني، بصل، فلفل الوان، سويت شيلي وثومية. ثومية وبطاطس داخل …"
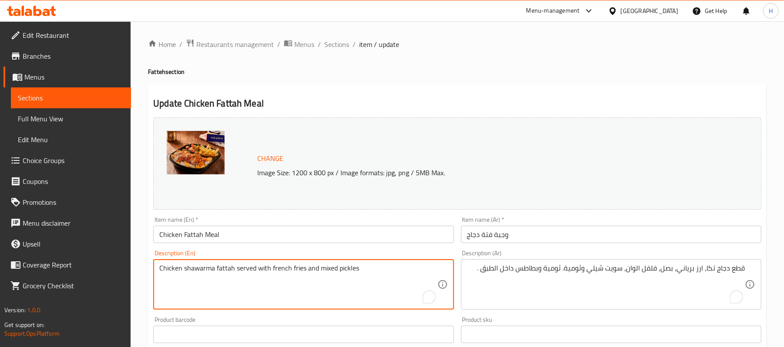
paste textarea "tikka pieces, biryani rice, onions, bell peppers, sweet chili sauce, and garlic…"
click at [188, 280] on textarea "Chicken tikka pieces, biryani rice, onions, bell peppers, sweet chili sauce, an…" at bounding box center [298, 284] width 278 height 41
click at [279, 275] on textarea "Chicken tikka pieces, biryani rice, onions, bell peppers, sweet chili and garli…" at bounding box center [298, 284] width 278 height 41
type textarea "Chicken tikka pieces, biryani rice, onions, bell peppers, sweet chili and garli…"
click at [274, 236] on input "Chicken Fattah Meal" at bounding box center [303, 234] width 300 height 17
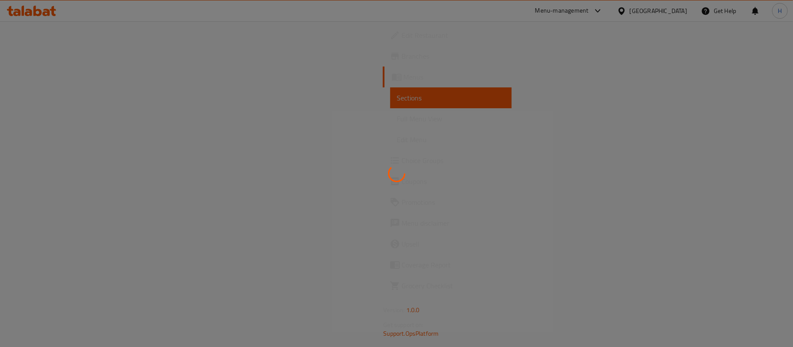
click at [49, 162] on div at bounding box center [396, 173] width 793 height 347
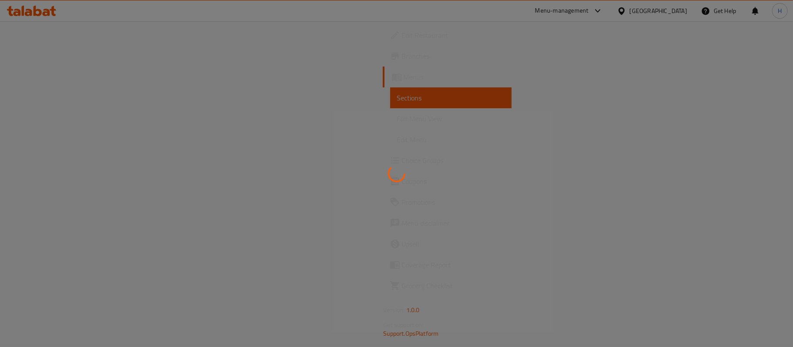
click at [49, 162] on div at bounding box center [396, 173] width 793 height 347
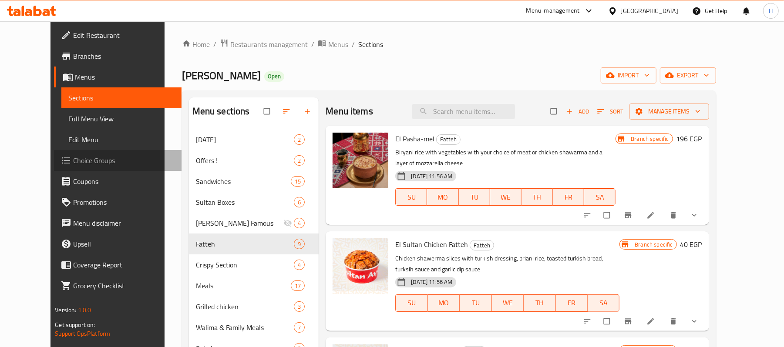
click at [73, 162] on span "Choice Groups" at bounding box center [123, 160] width 101 height 10
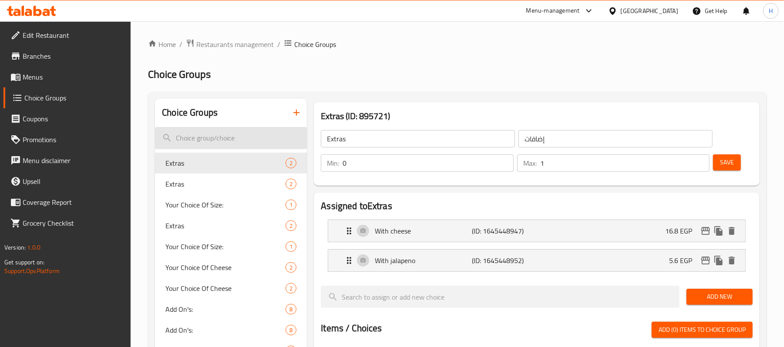
click at [251, 141] on input "search" at bounding box center [231, 138] width 152 height 22
paste input "trilece choice of sauces"
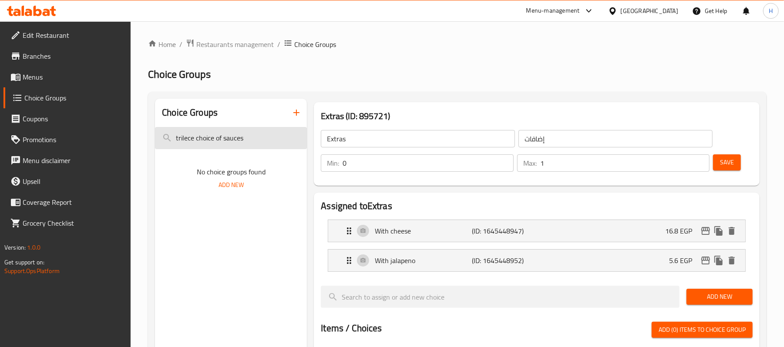
click at [270, 137] on input "trilece choice of sauces" at bounding box center [231, 138] width 152 height 22
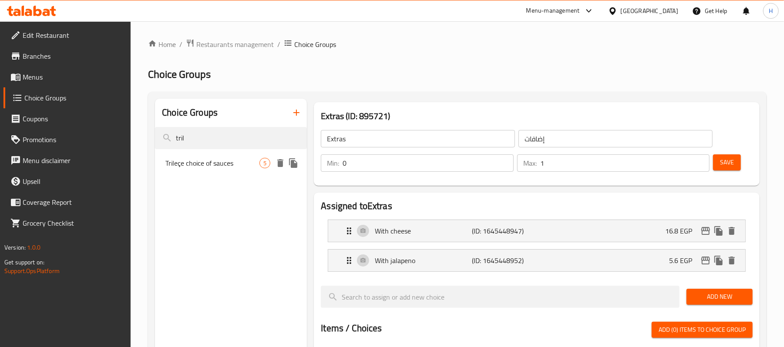
type input "tril"
click at [213, 160] on span "Trileçe choice of sauces" at bounding box center [212, 163] width 94 height 10
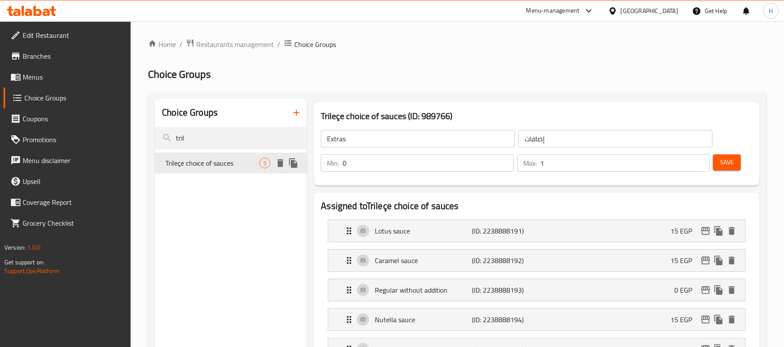
type input "Trileçe choice of sauces"
type input "اختيارات التريليتشا من الصوصات"
type input "1"
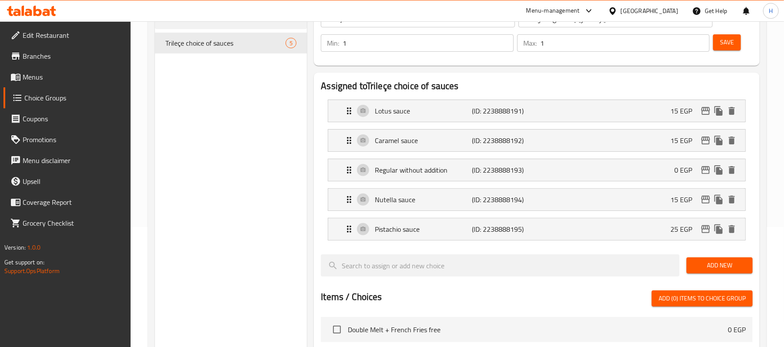
scroll to position [58, 0]
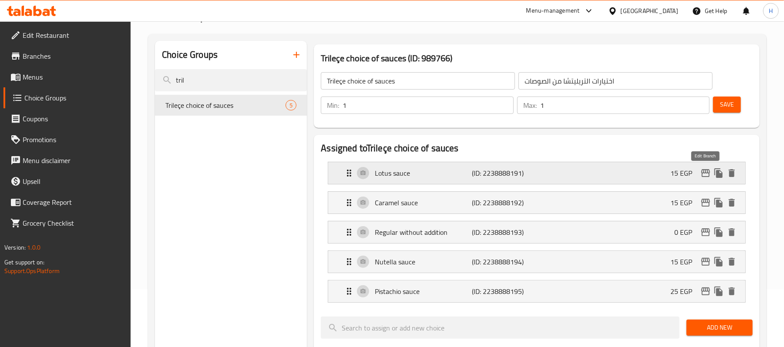
click at [704, 173] on icon "edit" at bounding box center [705, 173] width 10 height 10
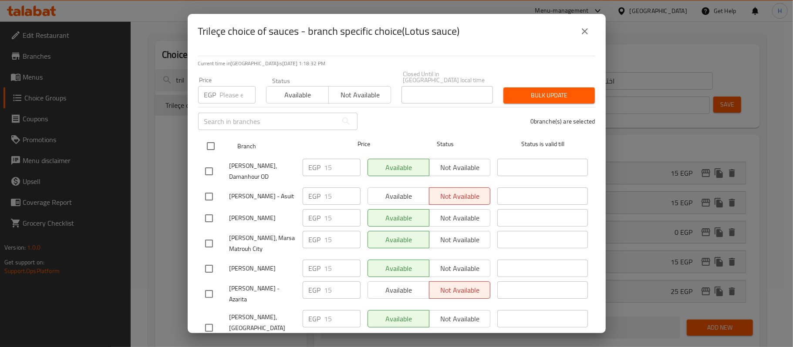
drag, startPoint x: 212, startPoint y: 141, endPoint x: 229, endPoint y: 84, distance: 59.1
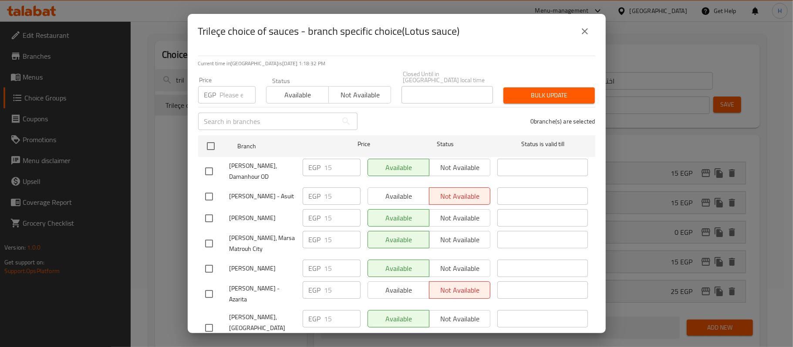
click at [212, 137] on input "checkbox" at bounding box center [211, 146] width 18 height 18
checkbox input "true"
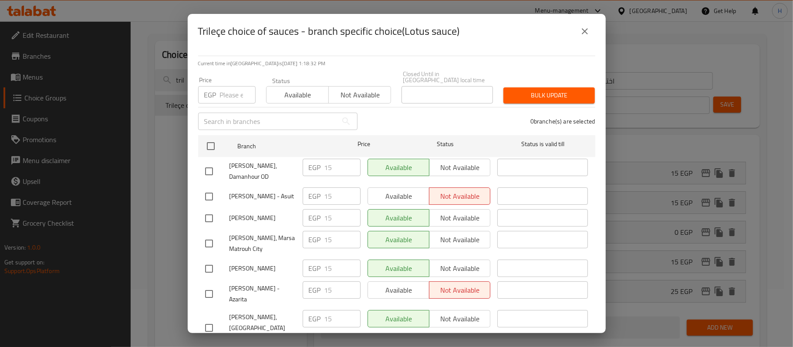
checkbox input "true"
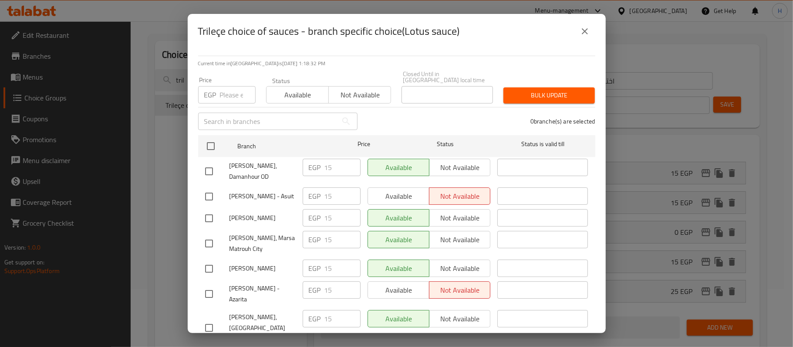
checkbox input "true"
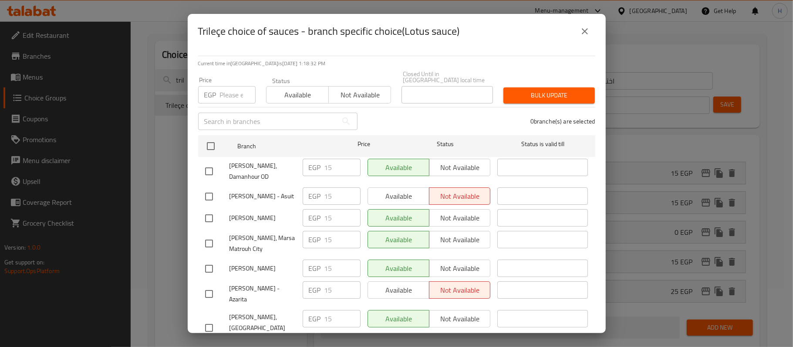
checkbox input "true"
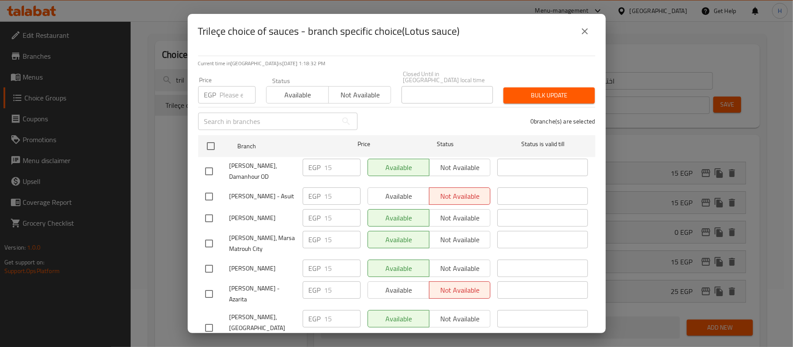
checkbox input "true"
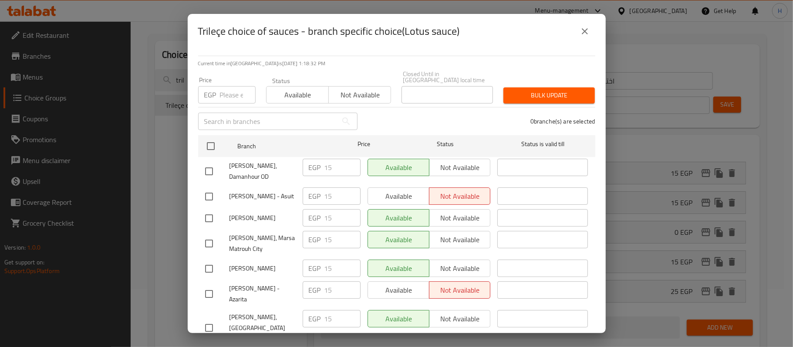
checkbox input "true"
click at [228, 86] on input "number" at bounding box center [238, 94] width 36 height 17
type input "15"
click at [306, 60] on p "Current time in Egypt is 01 Oct 2025 1:18:35 PM" at bounding box center [396, 64] width 397 height 8
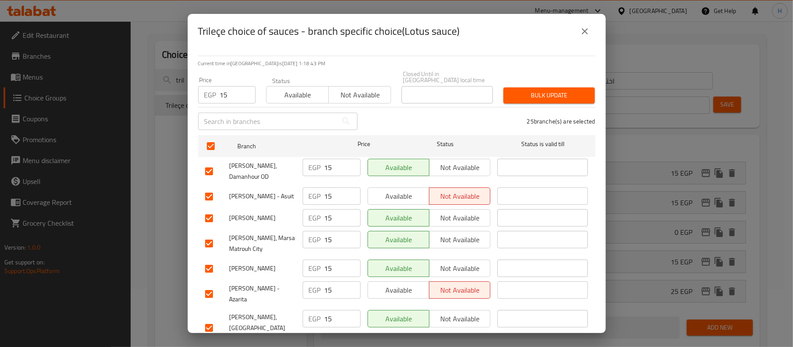
click at [429, 47] on div "Trileçe choice of sauces - branch specific choice(Lotus sauce)" at bounding box center [397, 31] width 418 height 35
click at [202, 319] on input "checkbox" at bounding box center [209, 328] width 18 height 18
checkbox input "false"
click at [545, 90] on span "Bulk update" at bounding box center [548, 95] width 77 height 11
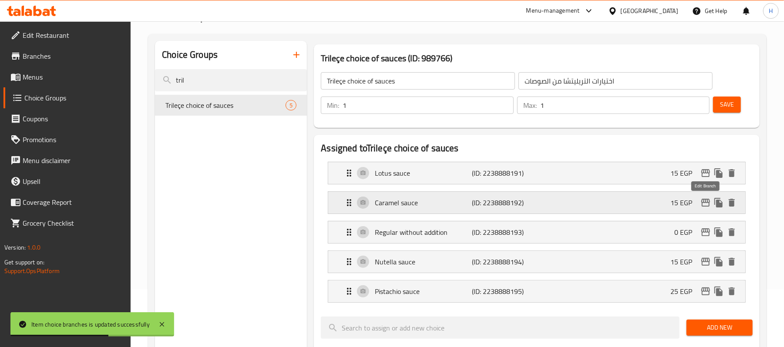
click at [706, 206] on icon "edit" at bounding box center [705, 203] width 9 height 8
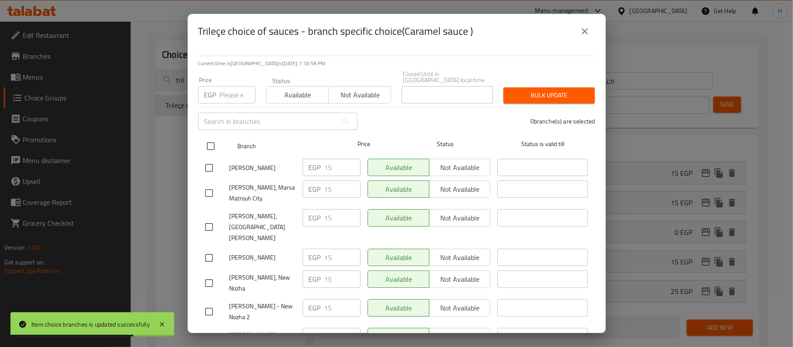
drag, startPoint x: 209, startPoint y: 141, endPoint x: 220, endPoint y: 100, distance: 42.8
click at [209, 140] on input "checkbox" at bounding box center [211, 146] width 18 height 18
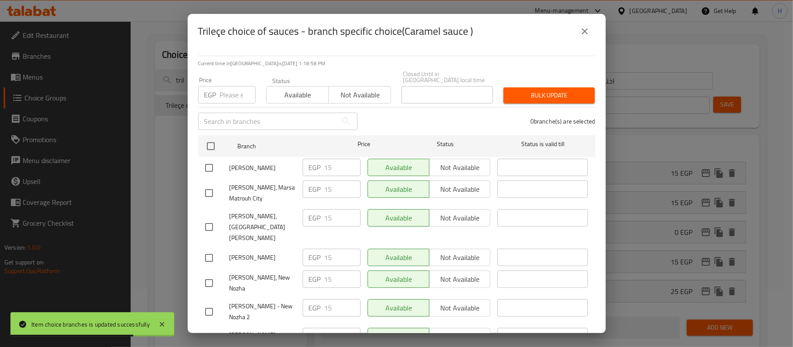
checkbox input "true"
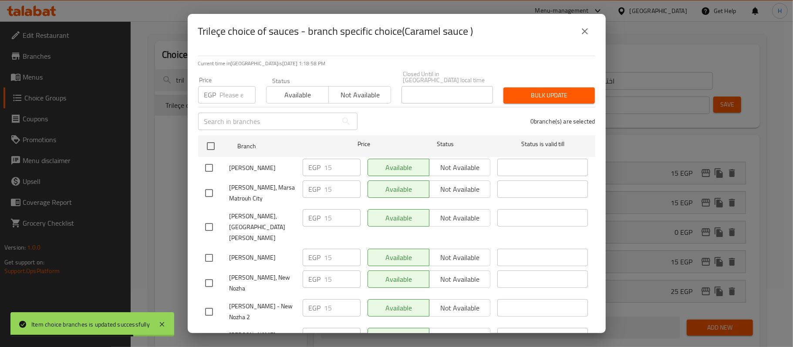
checkbox input "true"
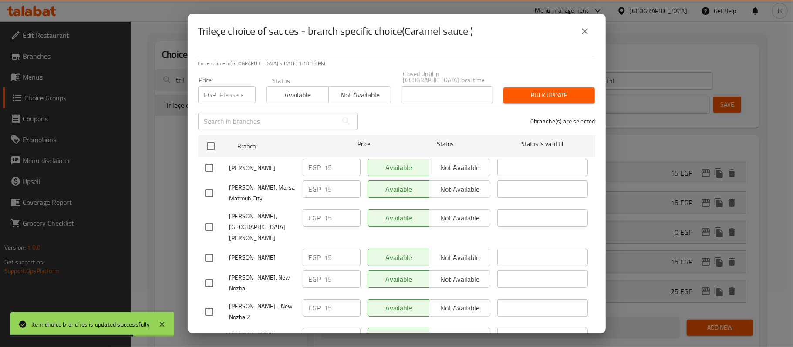
checkbox input "true"
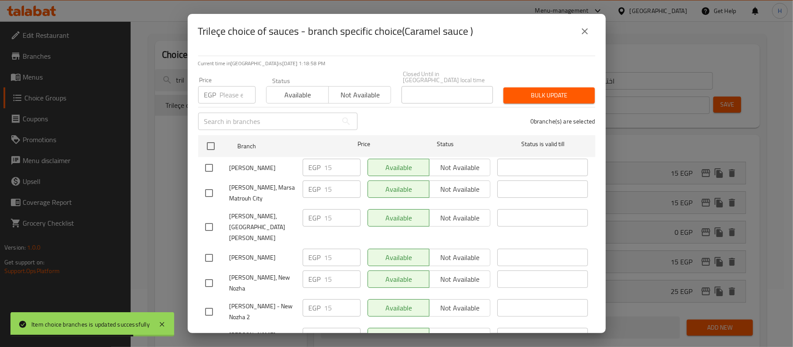
checkbox input "true"
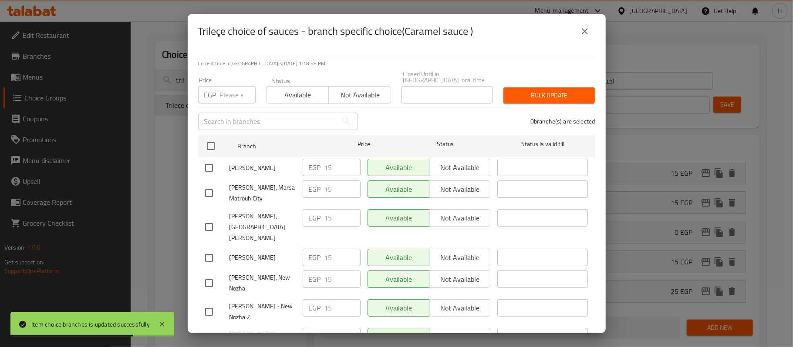
checkbox input "true"
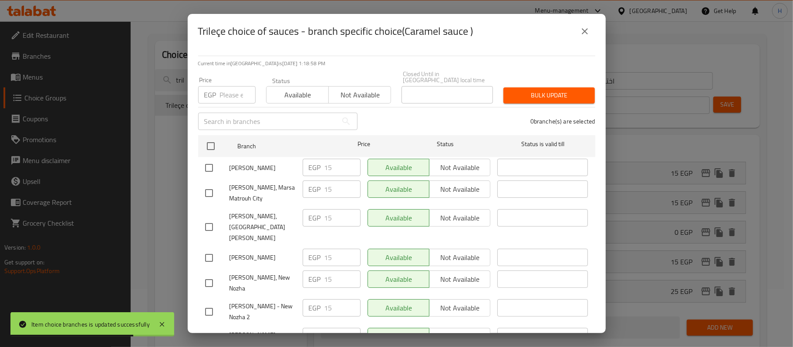
checkbox input "true"
click at [226, 93] on input "number" at bounding box center [238, 94] width 36 height 17
type input "15"
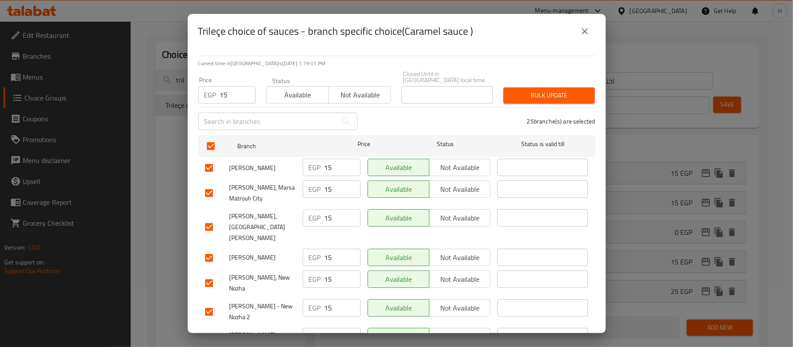
click at [205, 218] on input "checkbox" at bounding box center [209, 227] width 18 height 18
checkbox input "false"
click at [554, 90] on span "Bulk update" at bounding box center [548, 95] width 77 height 11
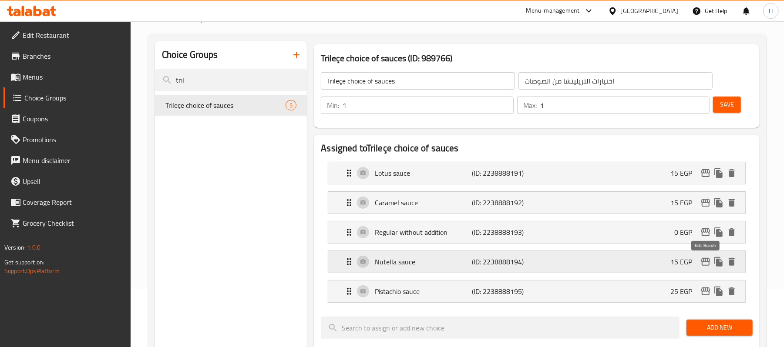
click at [705, 266] on icon "edit" at bounding box center [705, 262] width 9 height 8
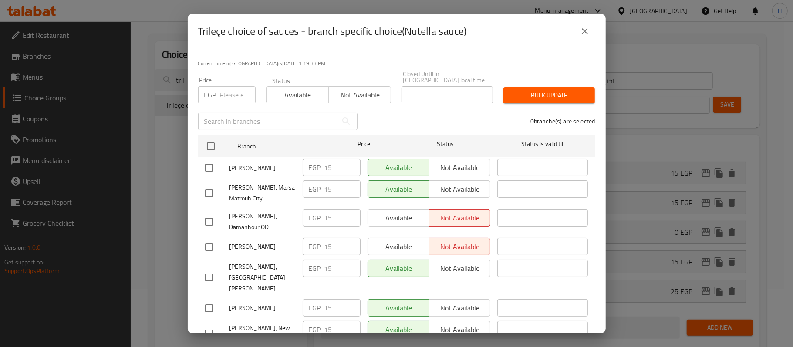
click at [212, 138] on input "checkbox" at bounding box center [211, 146] width 18 height 18
checkbox input "true"
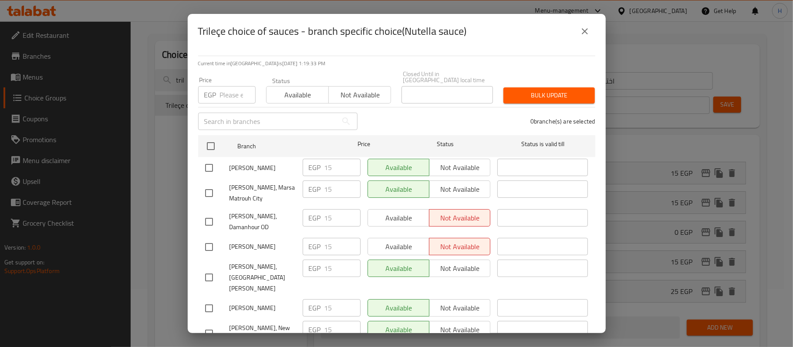
checkbox input "true"
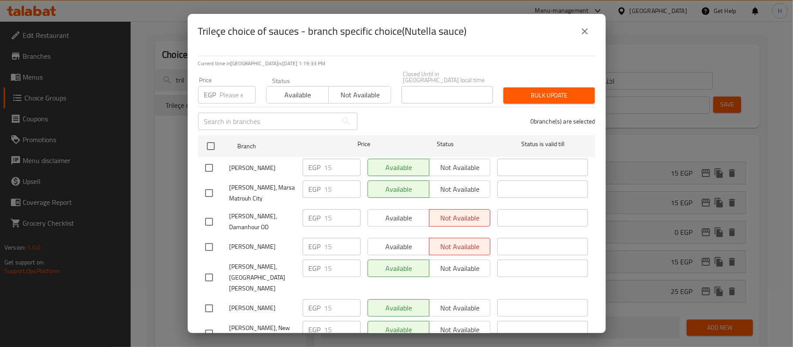
checkbox input "true"
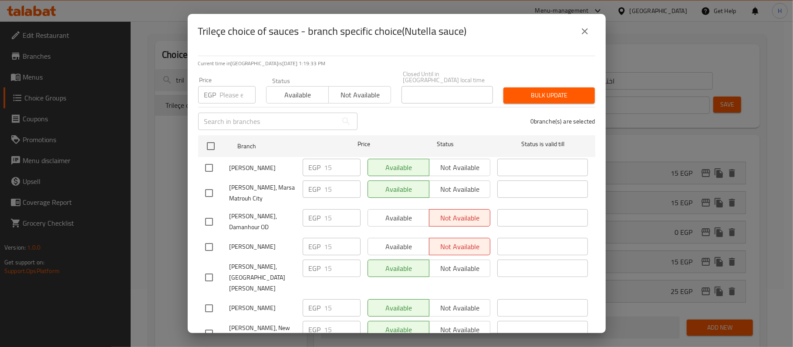
checkbox input "true"
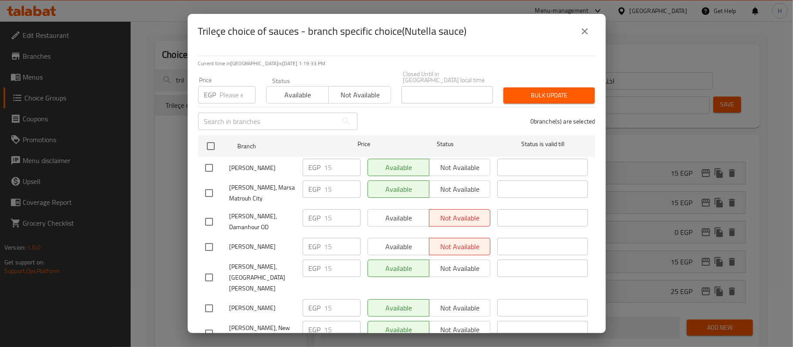
checkbox input "true"
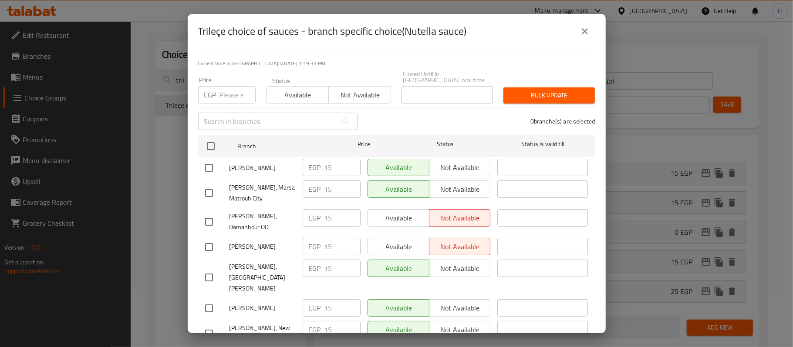
checkbox input "true"
click at [232, 86] on input "number" at bounding box center [238, 94] width 36 height 17
type input "15"
click at [206, 272] on input "checkbox" at bounding box center [209, 278] width 18 height 18
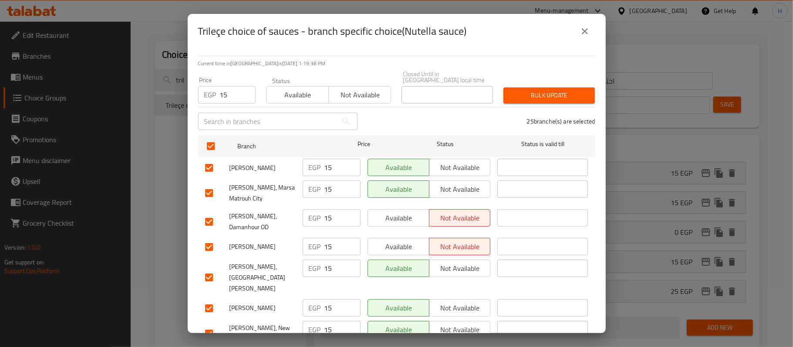
checkbox input "false"
click at [542, 90] on span "Bulk update" at bounding box center [548, 95] width 77 height 11
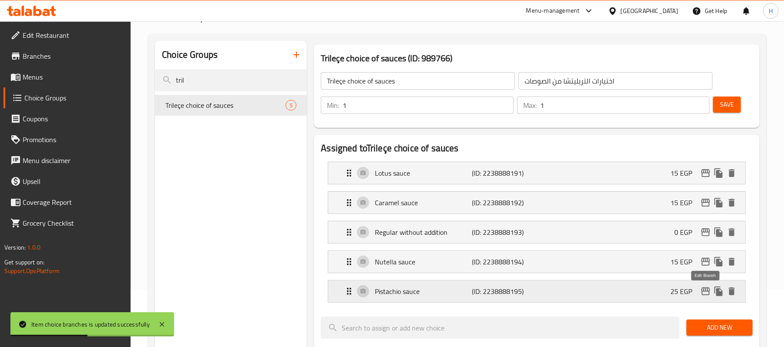
click at [704, 293] on icon "edit" at bounding box center [705, 292] width 9 height 8
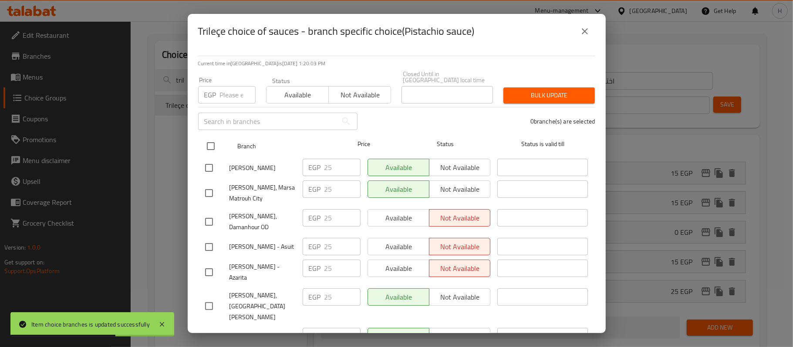
click at [213, 138] on input "checkbox" at bounding box center [211, 146] width 18 height 18
checkbox input "true"
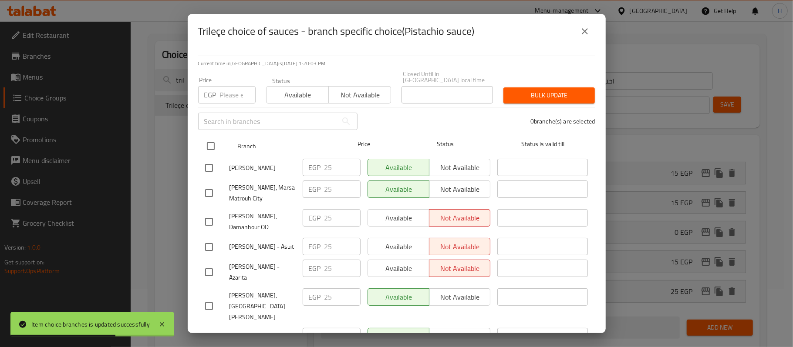
checkbox input "true"
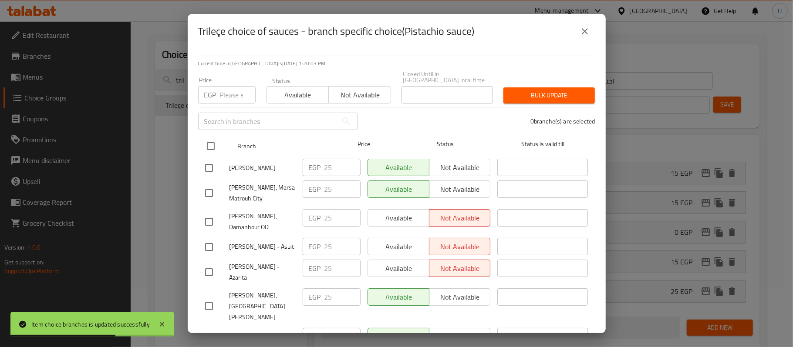
checkbox input "true"
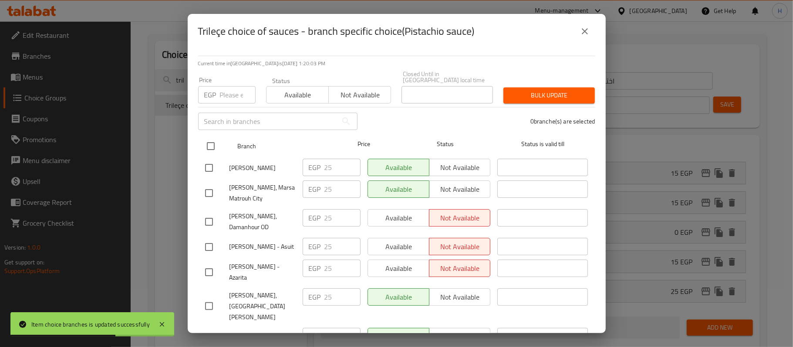
checkbox input "true"
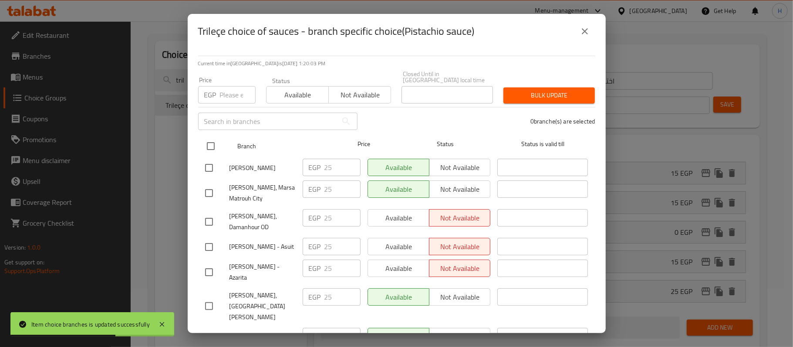
checkbox input "true"
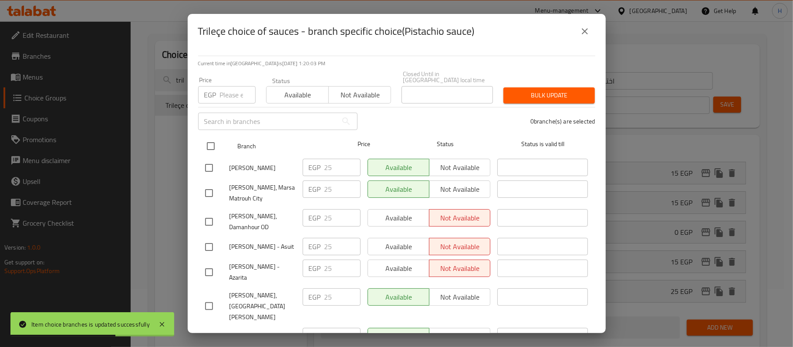
checkbox input "true"
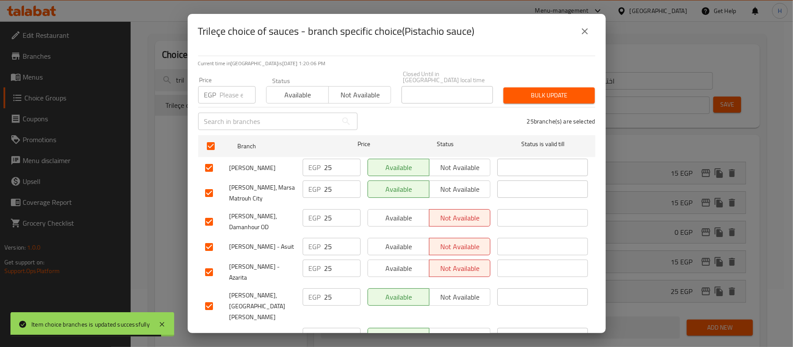
click at [229, 90] on input "number" at bounding box center [238, 94] width 36 height 17
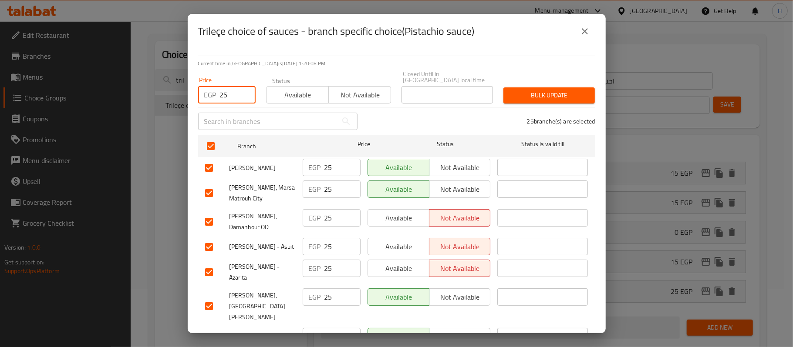
type input "25"
click at [205, 297] on input "checkbox" at bounding box center [209, 306] width 18 height 18
checkbox input "false"
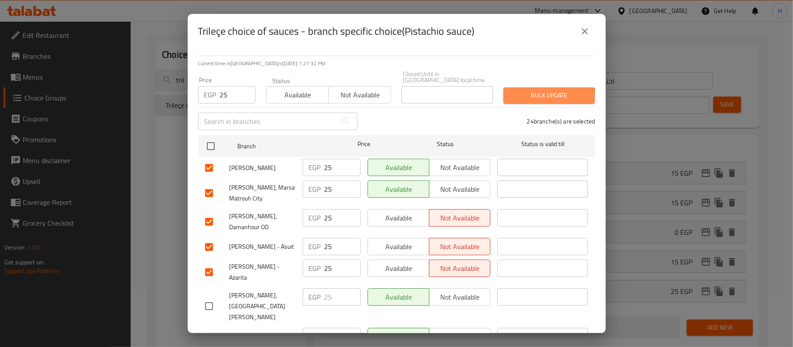
click at [539, 94] on span "Bulk update" at bounding box center [548, 95] width 77 height 11
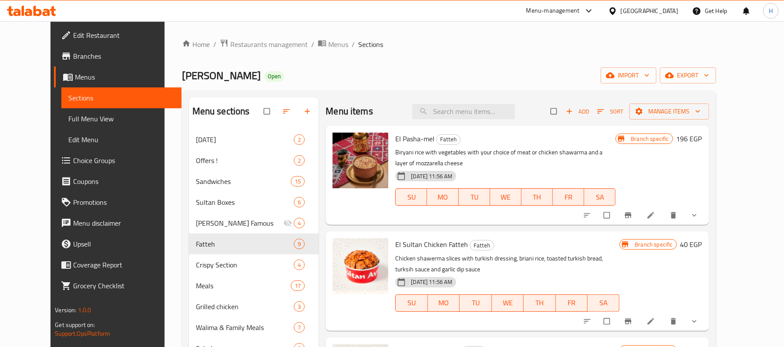
click at [68, 123] on span "Full Menu View" at bounding box center [121, 119] width 106 height 10
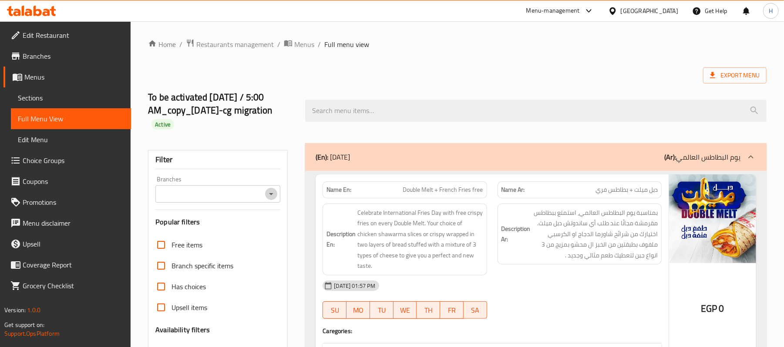
click at [272, 198] on icon "Open" at bounding box center [271, 194] width 10 height 10
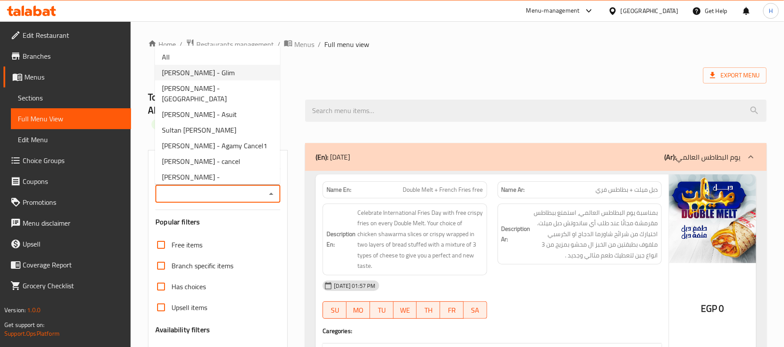
click at [225, 77] on li "[PERSON_NAME] - Glim" at bounding box center [217, 73] width 125 height 16
type input "[PERSON_NAME] - Glim"
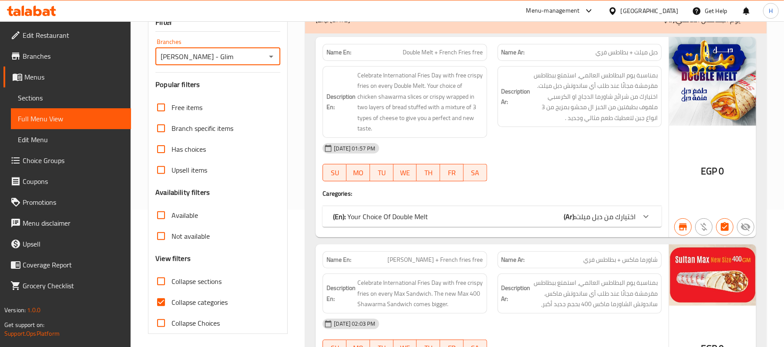
scroll to position [174, 0]
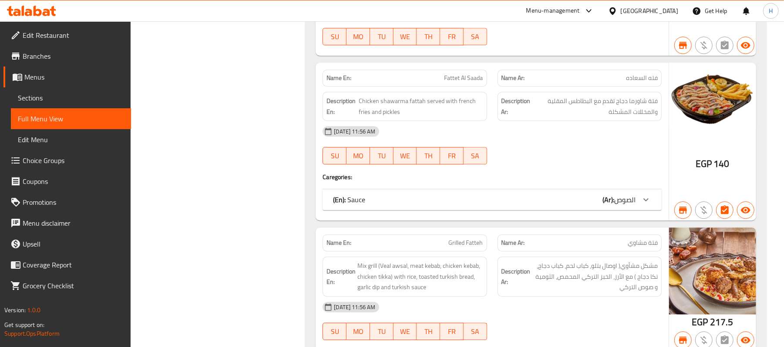
scroll to position [6368, 0]
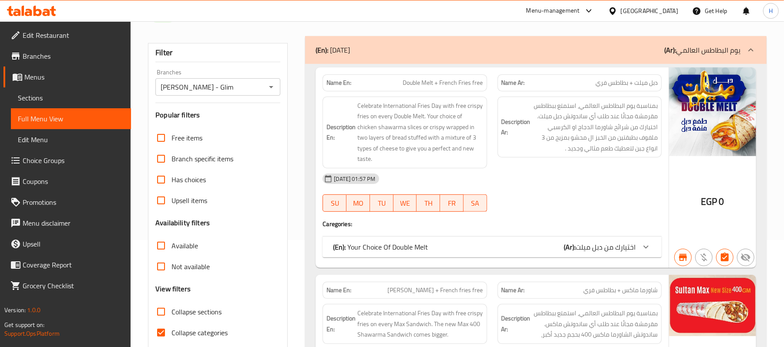
scroll to position [0, 0]
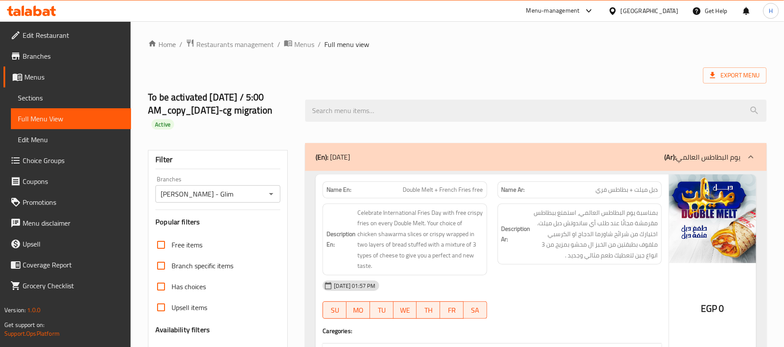
drag, startPoint x: 265, startPoint y: 277, endPoint x: 265, endPoint y: 58, distance: 218.9
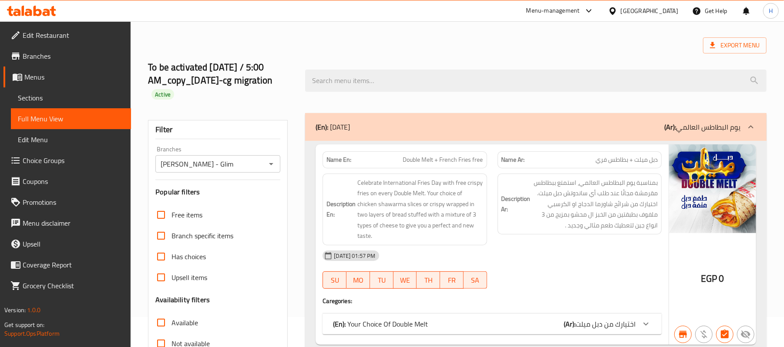
scroll to position [232, 0]
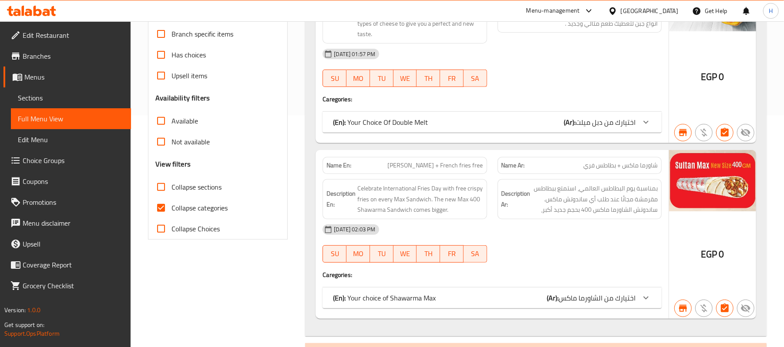
click at [205, 189] on span "Collapse sections" at bounding box center [196, 187] width 50 height 10
click at [171, 189] on input "Collapse sections" at bounding box center [161, 187] width 21 height 21
checkbox input "true"
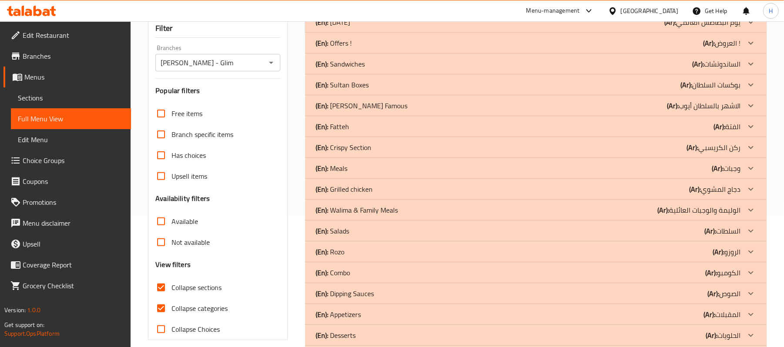
scroll to position [111, 0]
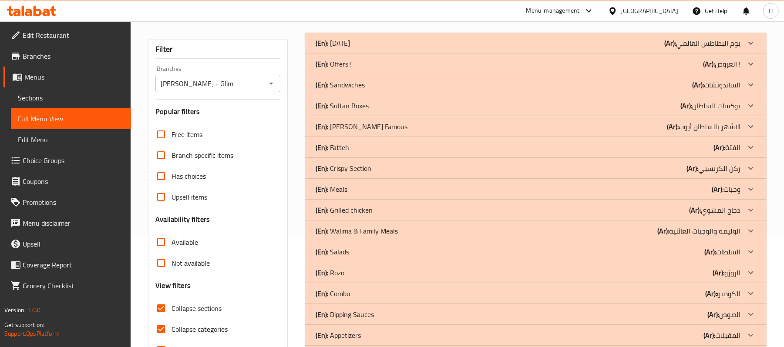
click at [422, 147] on div "(En): Fatteh (Ar): الفتة" at bounding box center [528, 147] width 425 height 10
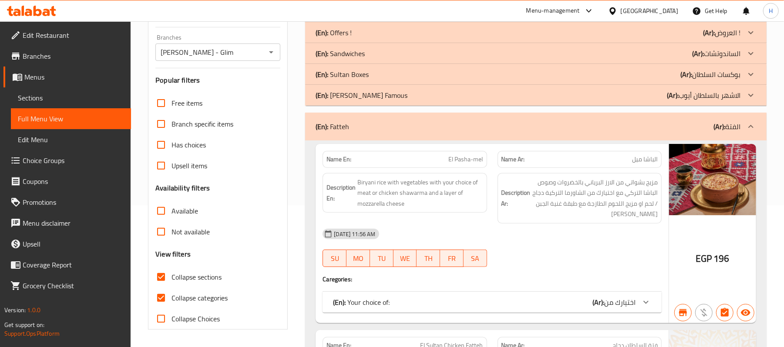
scroll to position [285, 0]
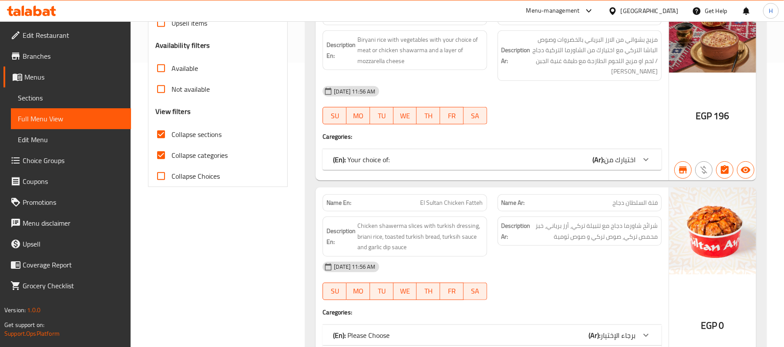
click at [191, 153] on span "Collapse categories" at bounding box center [199, 155] width 56 height 10
click at [171, 153] on input "Collapse categories" at bounding box center [161, 155] width 21 height 21
checkbox input "false"
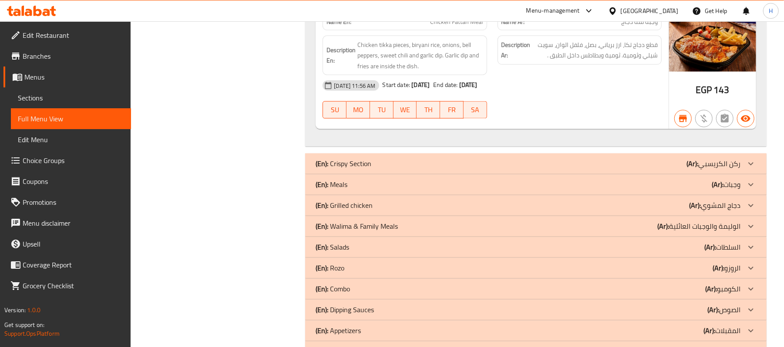
scroll to position [3508, 0]
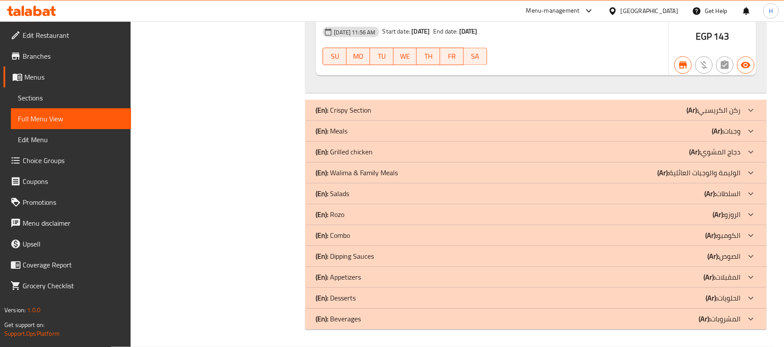
click at [346, 216] on div "(En): Rozo (Ar): الروزو" at bounding box center [528, 215] width 425 height 10
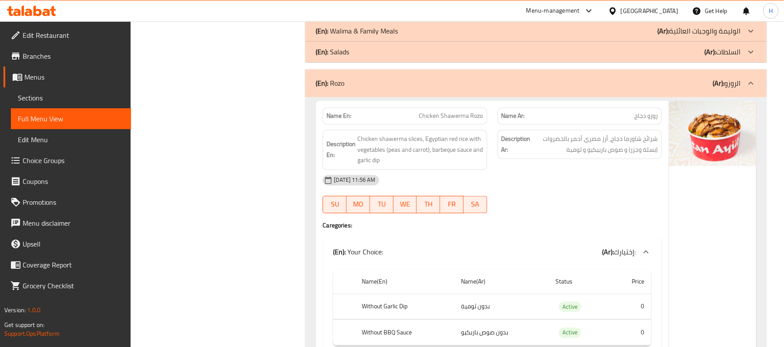
scroll to position [5179, 0]
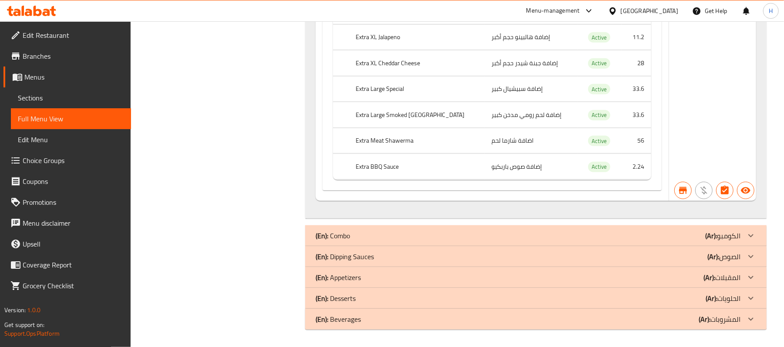
drag, startPoint x: 257, startPoint y: 175, endPoint x: 269, endPoint y: 331, distance: 156.7
click at [351, 304] on p "(En): Desserts" at bounding box center [336, 298] width 40 height 10
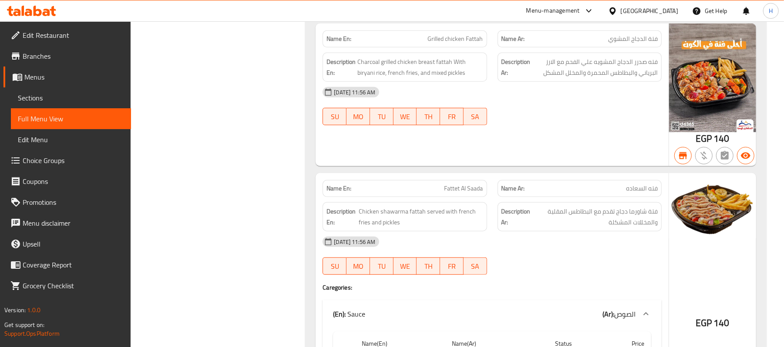
scroll to position [252, 0]
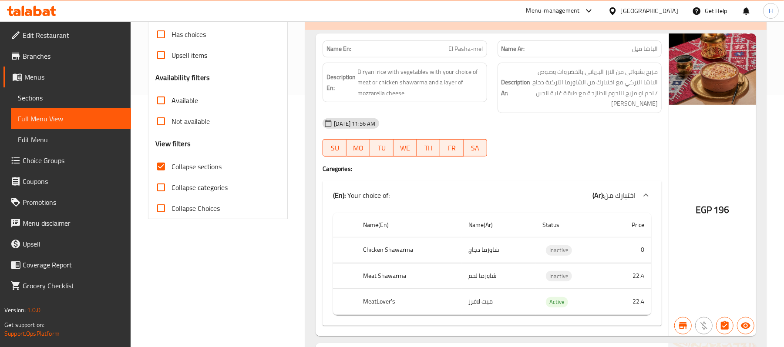
drag, startPoint x: 213, startPoint y: 265, endPoint x: 234, endPoint y: 41, distance: 224.7
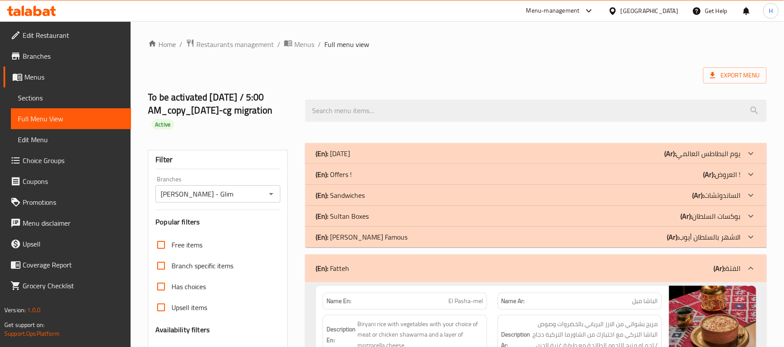
click at [423, 92] on div "To be activated 21.01.2023 / 5:00 AM_copy_22/05/2023-cg migration Active" at bounding box center [457, 110] width 629 height 65
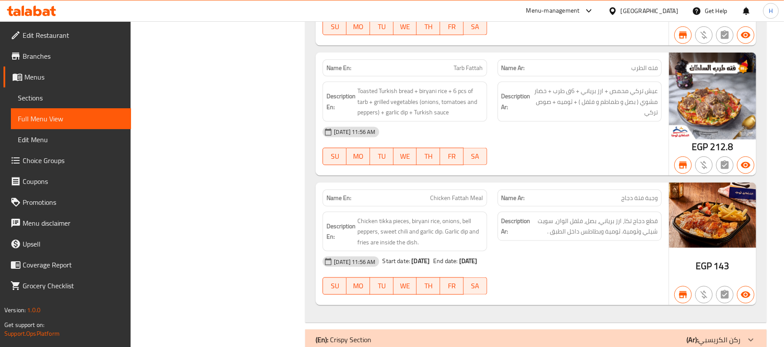
scroll to position [3273, 0]
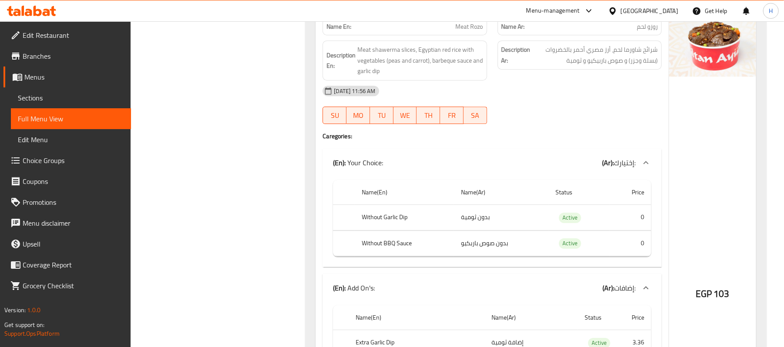
scroll to position [4300, 0]
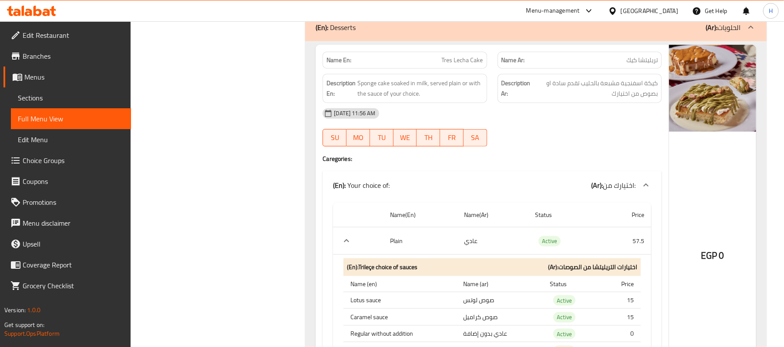
scroll to position [5579, 0]
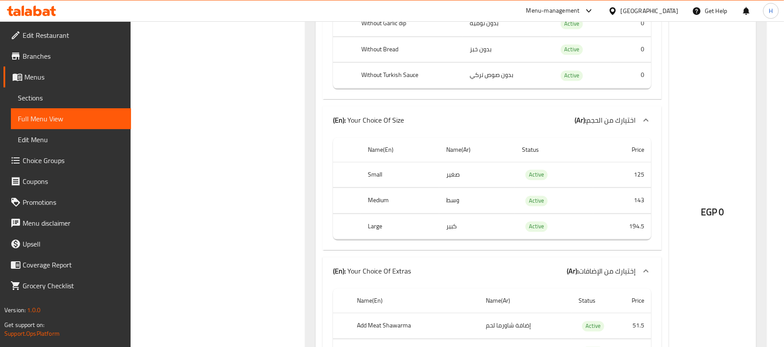
scroll to position [0, 0]
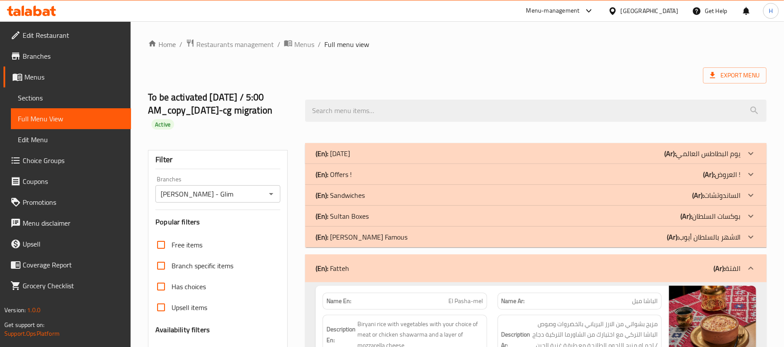
drag, startPoint x: 265, startPoint y: 137, endPoint x: 272, endPoint y: 20, distance: 117.3
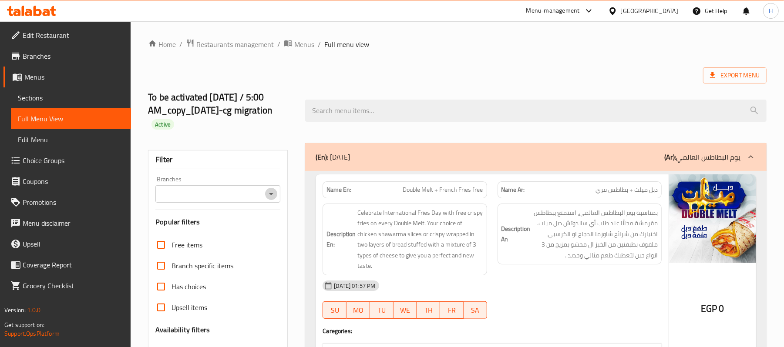
click at [272, 195] on icon "Open" at bounding box center [271, 194] width 4 height 2
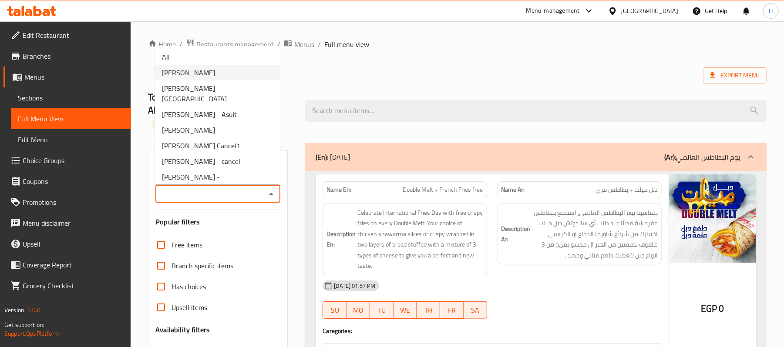
click at [208, 75] on span "[PERSON_NAME] - Glim" at bounding box center [188, 72] width 53 height 10
type input "[PERSON_NAME] - Glim"
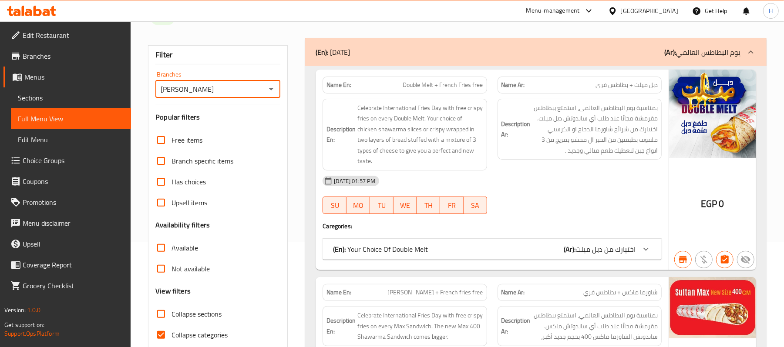
scroll to position [174, 0]
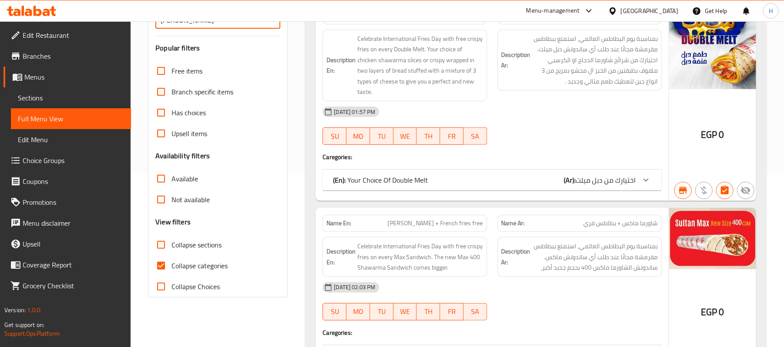
click at [213, 245] on span "Collapse sections" at bounding box center [196, 245] width 50 height 10
click at [171, 245] on input "Collapse sections" at bounding box center [161, 245] width 21 height 21
checkbox input "true"
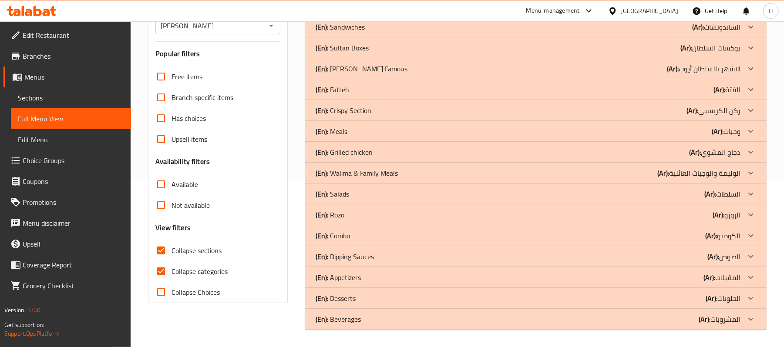
scroll to position [169, 0]
click at [201, 274] on span "Collapse categories" at bounding box center [199, 271] width 56 height 10
click at [171, 274] on input "Collapse categories" at bounding box center [161, 271] width 21 height 21
checkbox input "false"
click at [211, 250] on span "Collapse sections" at bounding box center [196, 250] width 50 height 10
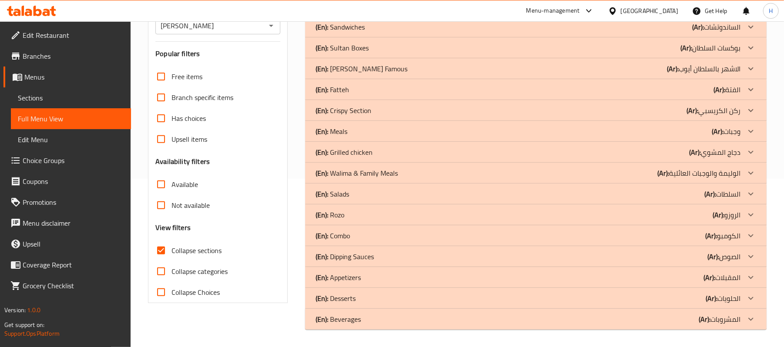
click at [190, 250] on span "Collapse sections" at bounding box center [196, 250] width 50 height 10
click at [171, 250] on input "Collapse sections" at bounding box center [161, 250] width 21 height 21
checkbox input "false"
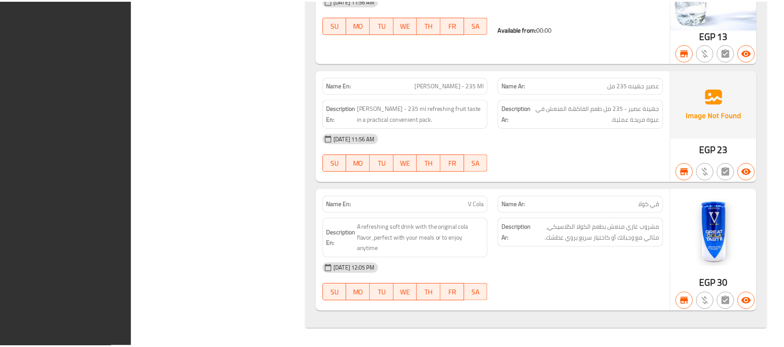
scroll to position [34353, 0]
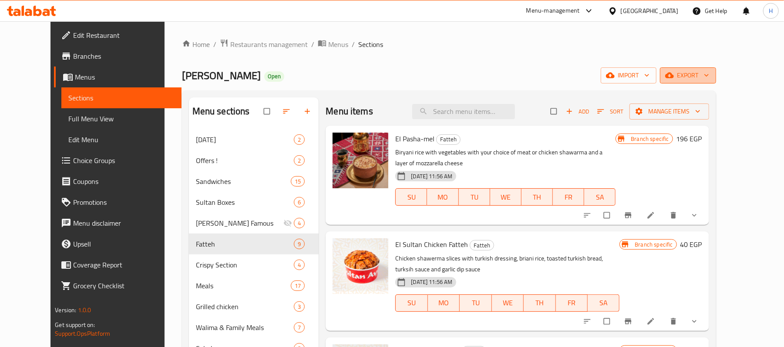
click at [709, 71] on span "export" at bounding box center [688, 75] width 42 height 11
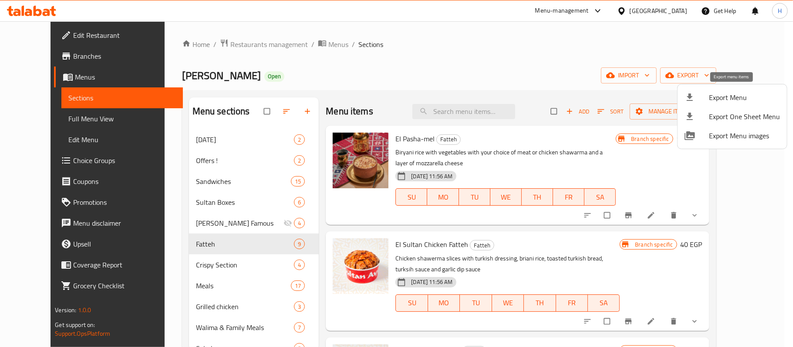
click at [746, 93] on span "Export Menu" at bounding box center [744, 97] width 71 height 10
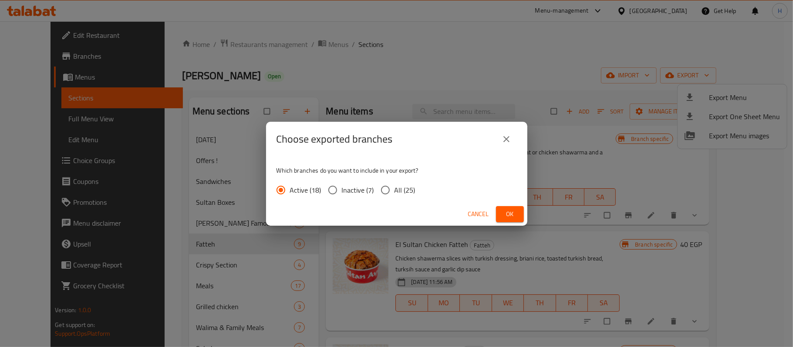
click at [410, 188] on span "All (25)" at bounding box center [404, 190] width 21 height 10
click at [394, 188] on input "All (25)" at bounding box center [385, 190] width 18 height 18
radio input "true"
click at [499, 208] on button "Ok" at bounding box center [510, 214] width 28 height 16
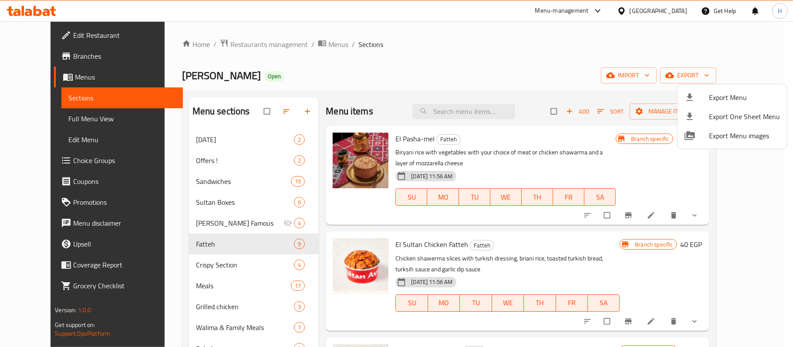
click at [400, 100] on div at bounding box center [396, 173] width 793 height 347
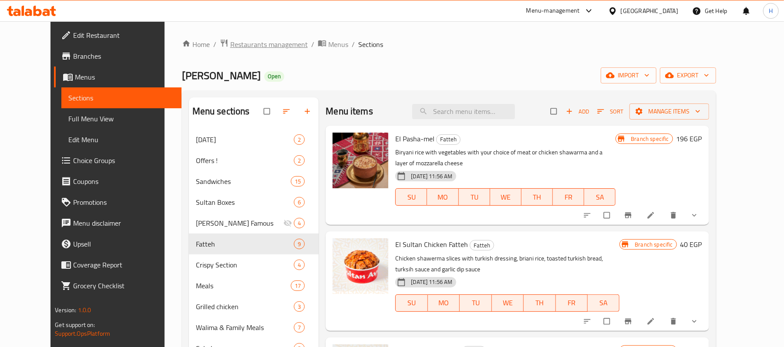
click at [255, 44] on span "Restaurants management" at bounding box center [268, 44] width 77 height 10
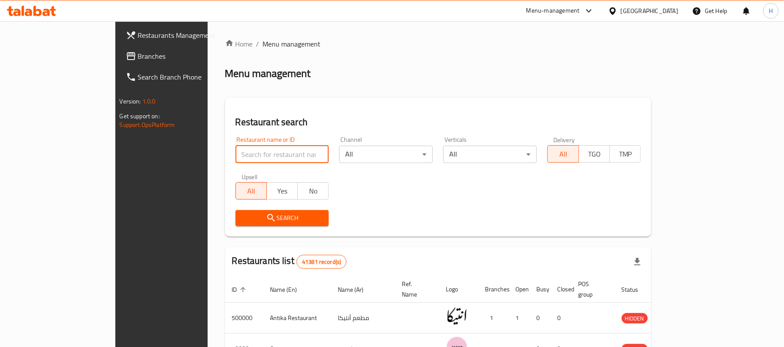
click at [235, 150] on input "search" at bounding box center [282, 154] width 94 height 17
paste input "664495"
type input "664495"
click at [242, 218] on span "Search" at bounding box center [282, 218] width 80 height 11
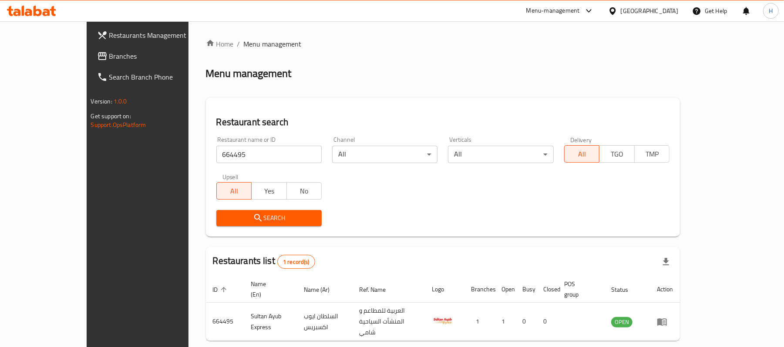
scroll to position [24, 0]
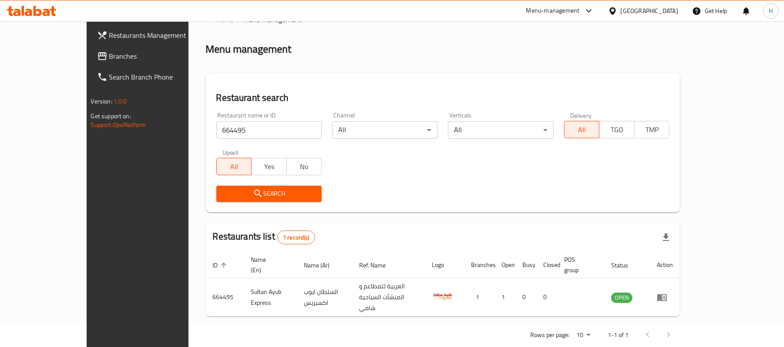
click at [418, 180] on div "Restaurant name or ID 664495 Restaurant name or ID Channel All ​ Verticals All …" at bounding box center [443, 157] width 464 height 100
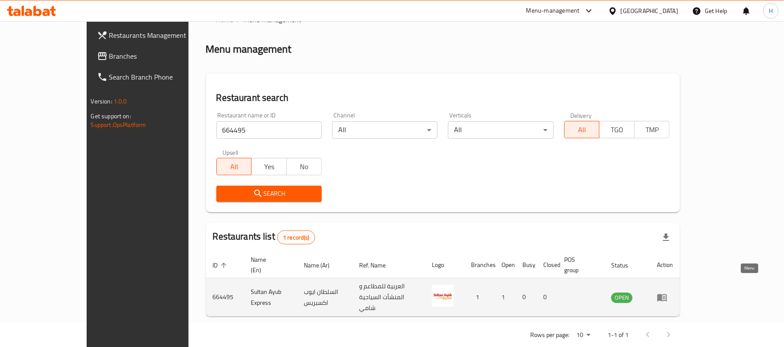
click at [667, 292] on icon "enhanced table" at bounding box center [662, 297] width 10 height 10
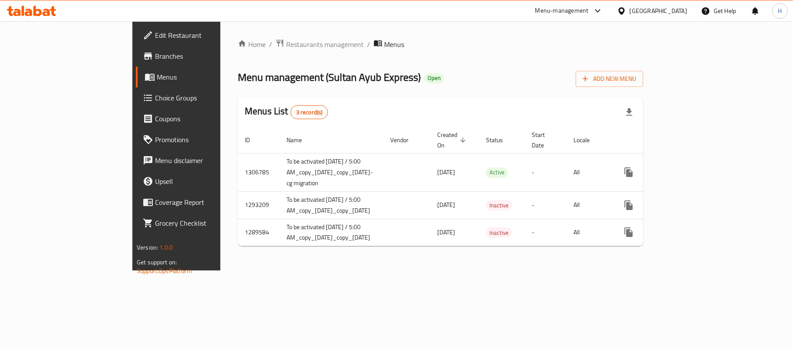
click at [155, 55] on span "Branches" at bounding box center [206, 56] width 103 height 10
